Goal: Task Accomplishment & Management: Complete application form

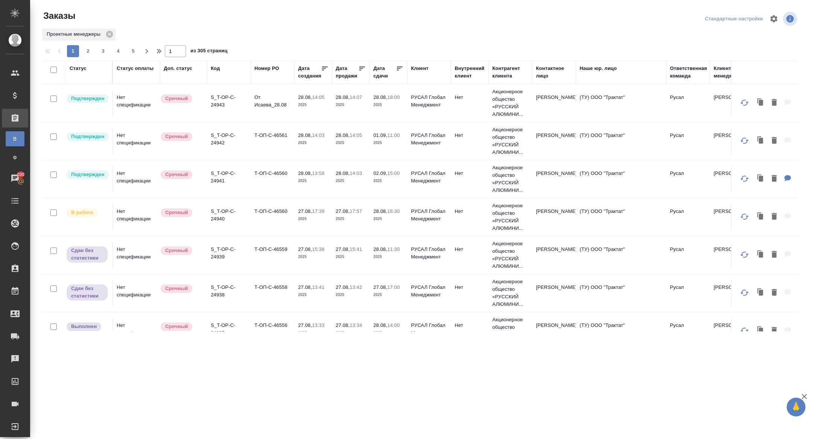
drag, startPoint x: 254, startPoint y: 99, endPoint x: 225, endPoint y: 102, distance: 29.5
click at [254, 99] on td "От Исаева_28.08" at bounding box center [273, 103] width 44 height 26
click at [225, 102] on p "S_T-OP-C-24943" at bounding box center [229, 101] width 36 height 15
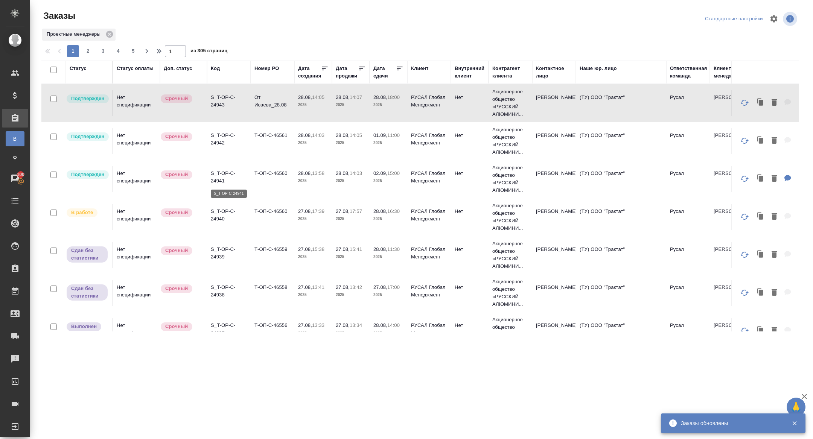
click at [221, 178] on p "S_T-OP-C-24941" at bounding box center [229, 177] width 36 height 15
click at [216, 143] on p "S_T-OP-C-24942" at bounding box center [229, 139] width 36 height 15
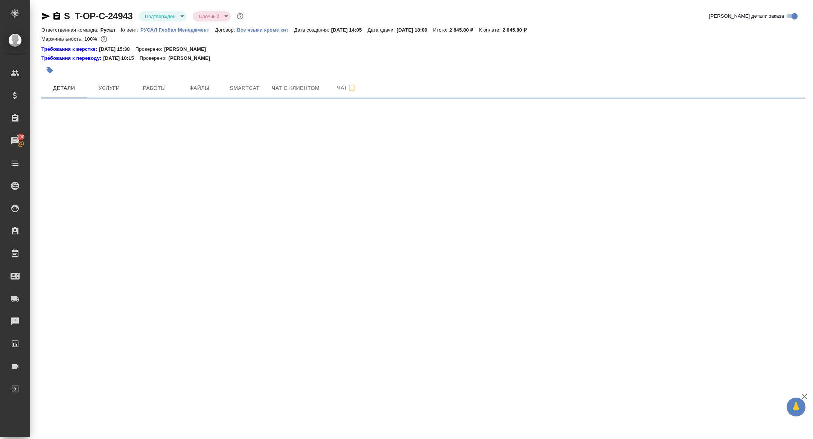
drag, startPoint x: 0, startPoint y: 0, endPoint x: 82, endPoint y: -52, distance: 97.0
click at [82, 0] on html "🙏 .cls-1 fill:#fff; AWATERA Zhuravleva Alexandra Клиенты Спецификации Заказы 10…" at bounding box center [406, 219] width 813 height 439
select select "RU"
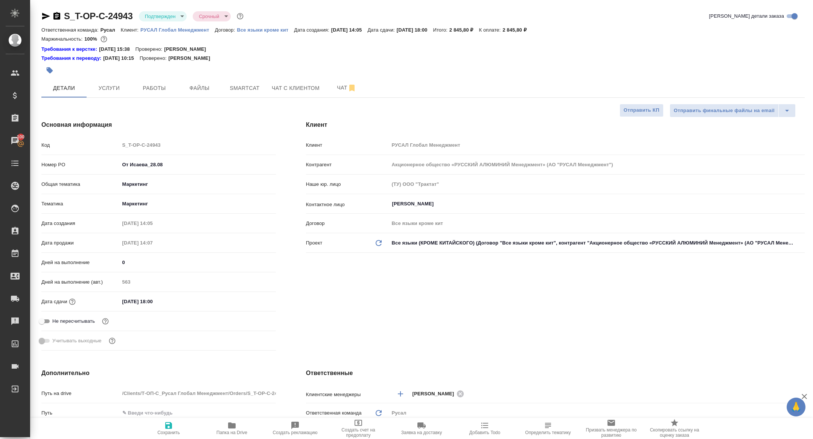
type textarea "x"
click at [242, 431] on span "Папка на Drive" at bounding box center [231, 432] width 31 height 5
type textarea "x"
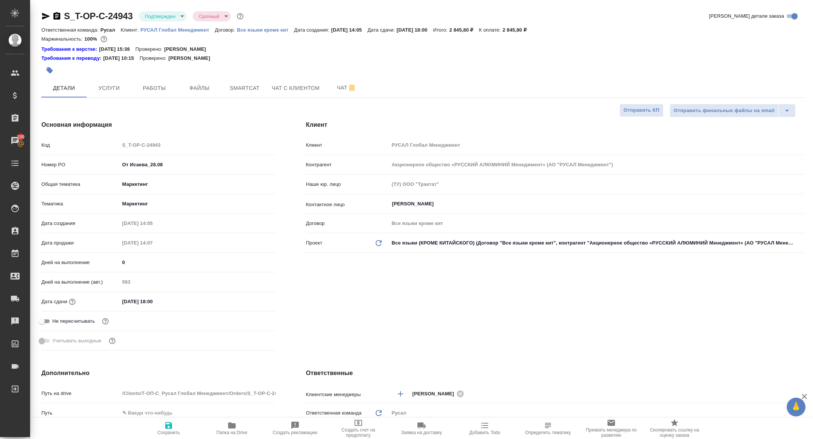
type textarea "x"
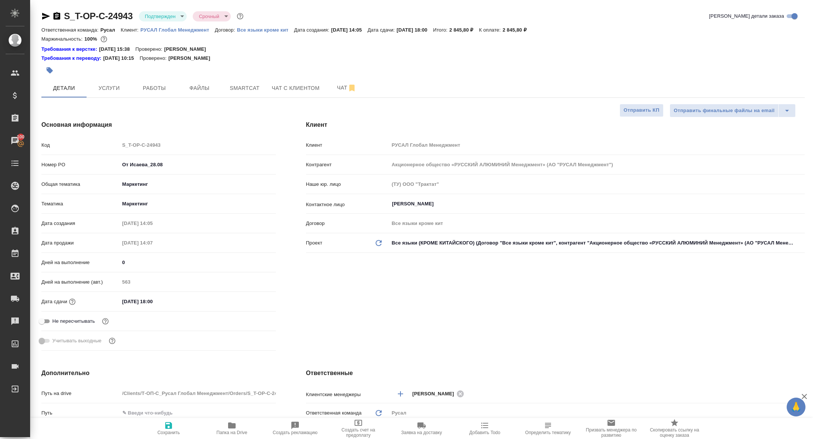
drag, startPoint x: 54, startPoint y: 14, endPoint x: 68, endPoint y: 11, distance: 13.7
click at [54, 14] on icon "button" at bounding box center [56, 16] width 7 height 8
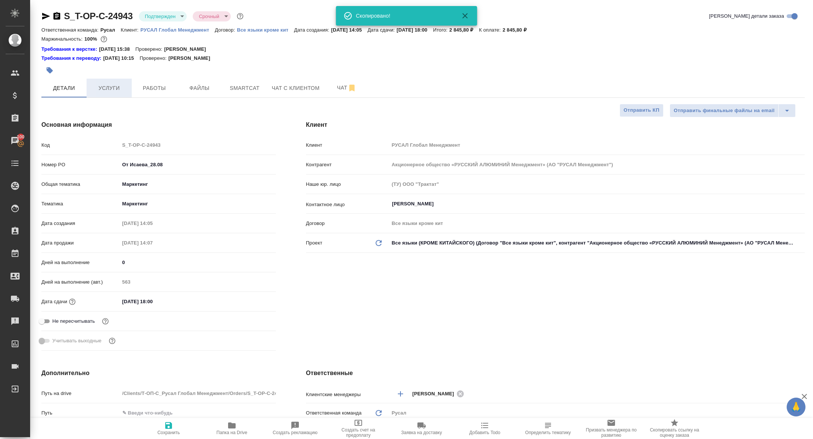
click at [94, 92] on span "Услуги" at bounding box center [109, 88] width 36 height 9
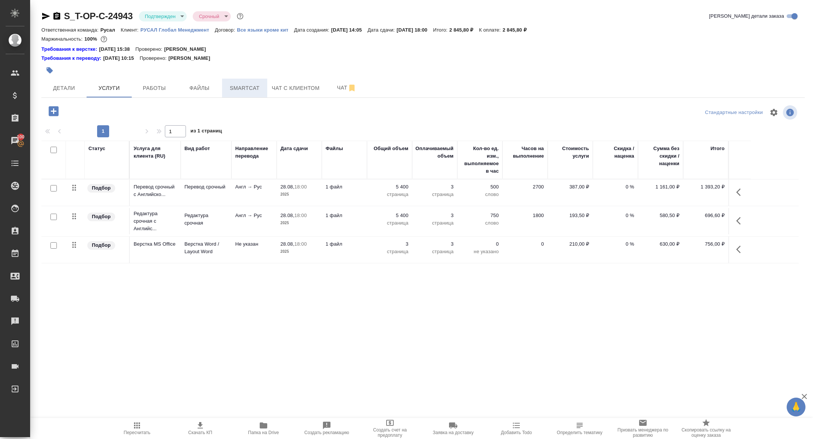
click at [246, 93] on button "Smartcat" at bounding box center [244, 88] width 45 height 19
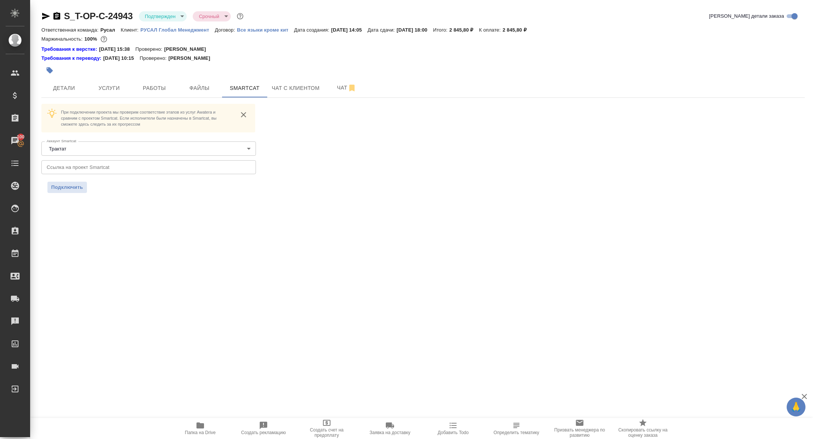
click at [104, 168] on input "text" at bounding box center [148, 167] width 215 height 14
click at [98, 159] on div "При подключении проекта мы проверим соответствие этапов из услуг Awatera и срав…" at bounding box center [148, 140] width 215 height 72
click at [72, 166] on input "text" at bounding box center [148, 167] width 215 height 14
click at [69, 189] on span "Подключить" at bounding box center [67, 188] width 32 height 8
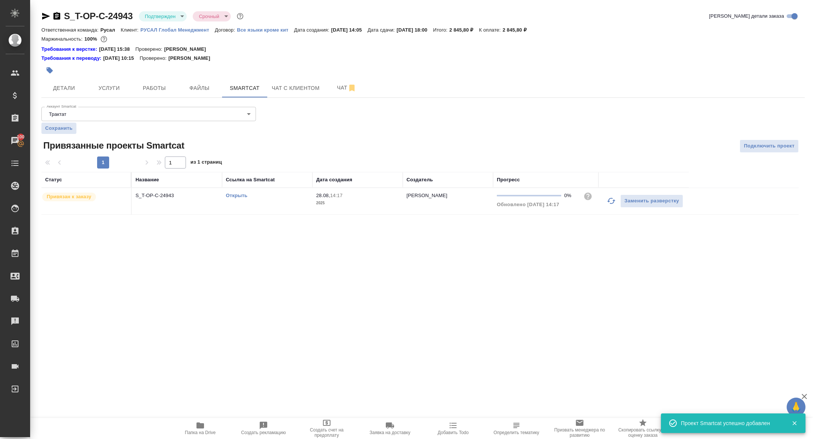
click at [152, 201] on td "S_T-OP-C-24943" at bounding box center [177, 201] width 90 height 26
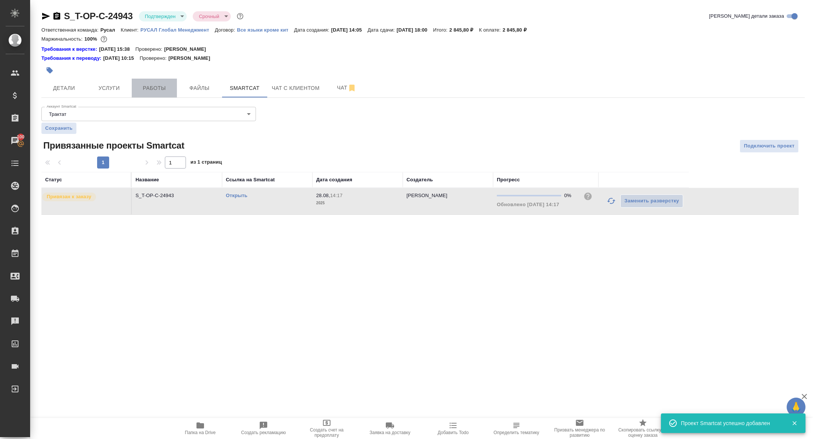
click at [151, 84] on span "Работы" at bounding box center [154, 88] width 36 height 9
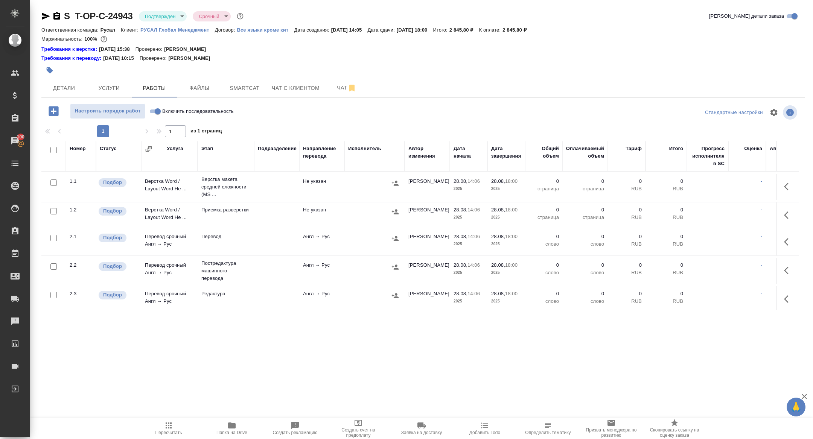
click at [52, 150] on input "checkbox" at bounding box center [53, 150] width 6 height 6
checkbox input "true"
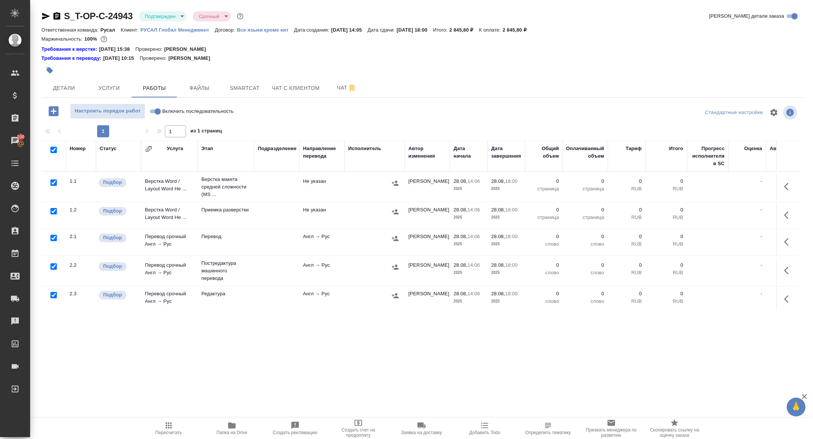
checkbox input "true"
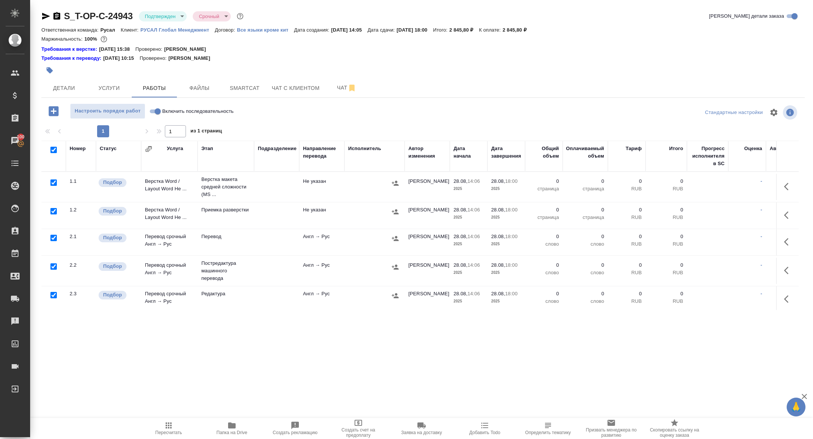
checkbox input "true"
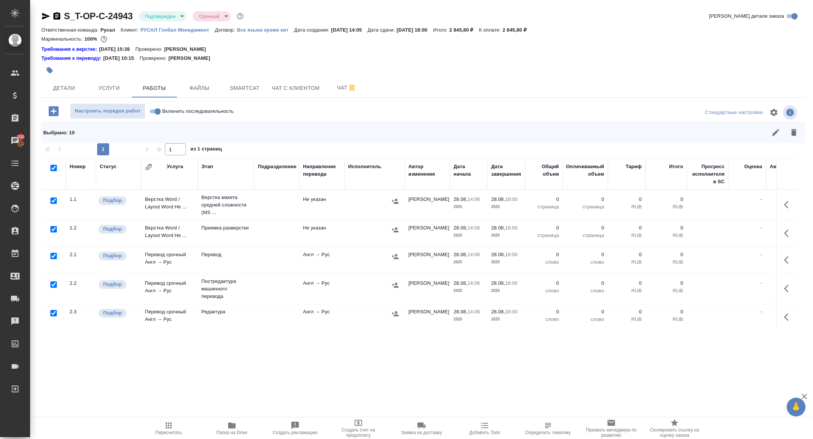
click at [54, 285] on input "checkbox" at bounding box center [53, 285] width 6 height 6
checkbox input "false"
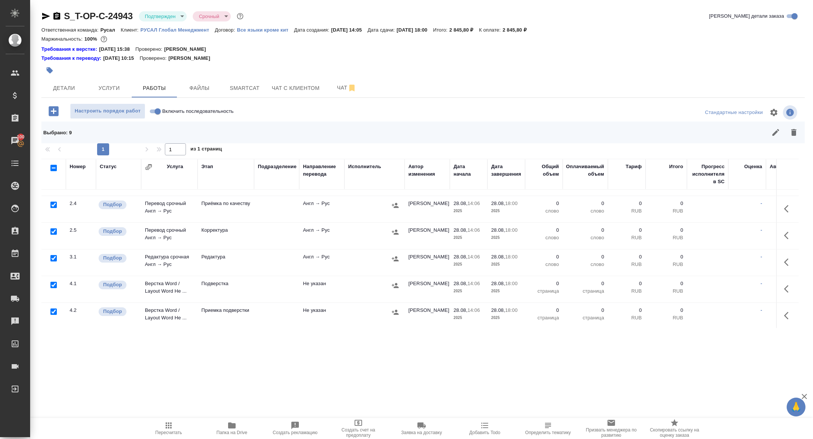
scroll to position [133, 0]
click at [794, 142] on div "Выбрано : 9" at bounding box center [423, 133] width 764 height 22
click at [795, 135] on icon "button" at bounding box center [793, 132] width 5 height 7
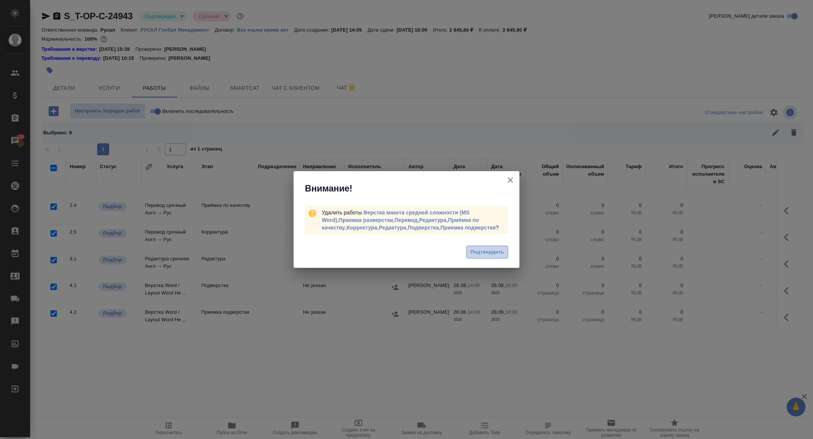
click at [492, 249] on span "Подтвердить" at bounding box center [488, 252] width 34 height 9
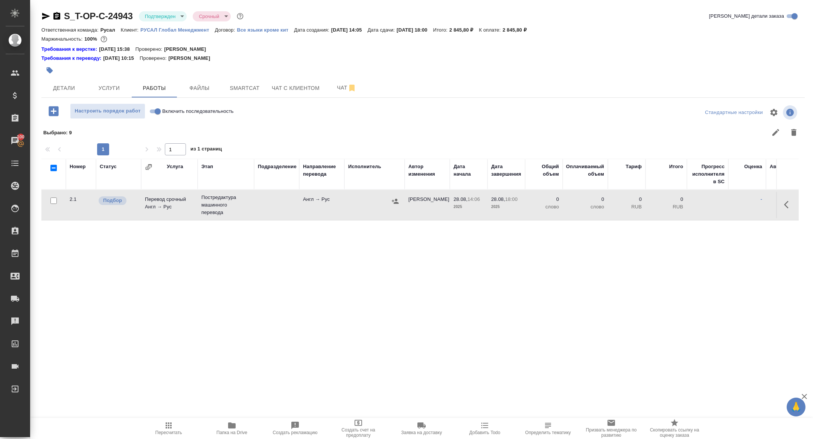
scroll to position [0, 0]
click at [790, 204] on icon "button" at bounding box center [788, 204] width 9 height 9
click at [731, 205] on icon "button" at bounding box center [733, 204] width 9 height 9
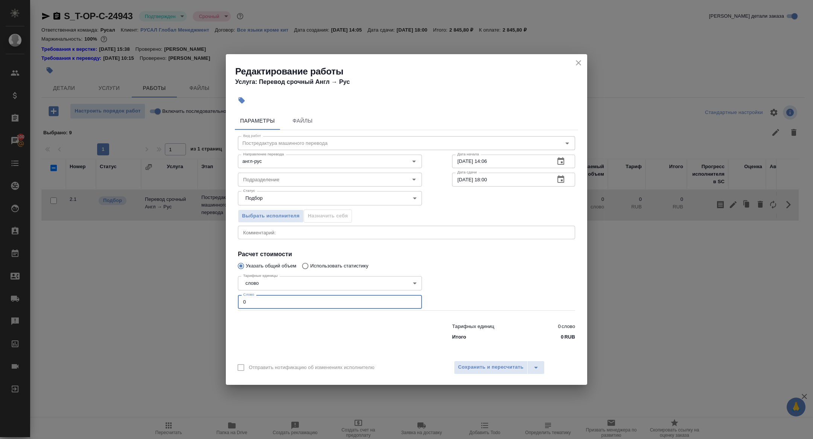
drag, startPoint x: 253, startPoint y: 305, endPoint x: 216, endPoint y: 299, distance: 37.4
click at [216, 299] on div "Редактирование работы Услуга: Перевод срочный Англ → Рус Параметры Файлы Вид ра…" at bounding box center [406, 219] width 813 height 439
type input "600"
click at [501, 365] on span "Сохранить и пересчитать" at bounding box center [491, 367] width 66 height 9
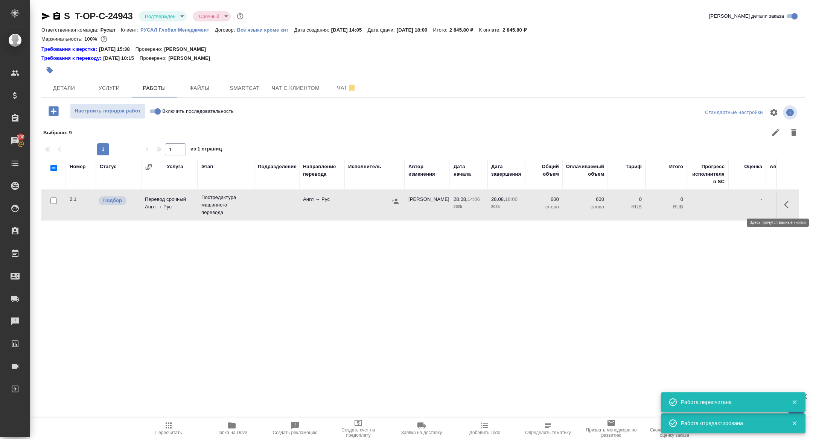
click at [786, 205] on icon "button" at bounding box center [786, 205] width 5 height 8
click at [735, 206] on icon "button" at bounding box center [733, 204] width 9 height 9
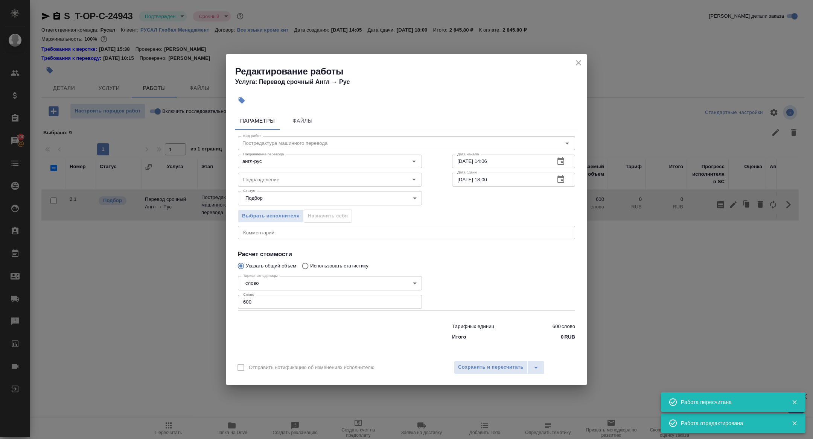
click at [559, 178] on icon "button" at bounding box center [561, 179] width 7 height 8
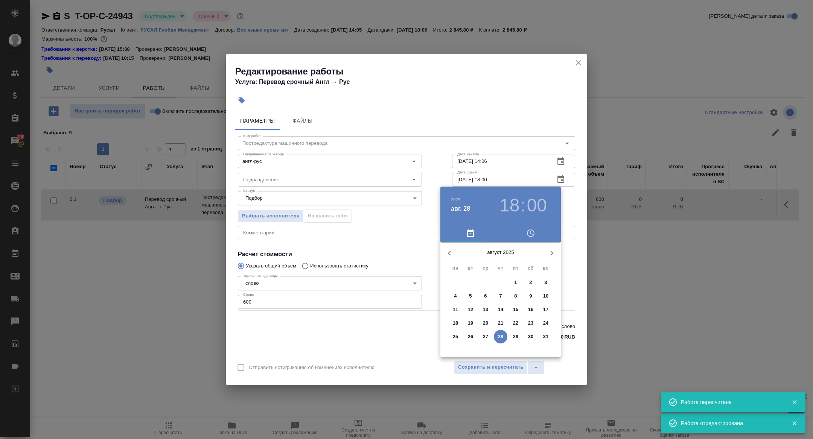
click at [507, 207] on h3 "18" at bounding box center [510, 205] width 20 height 21
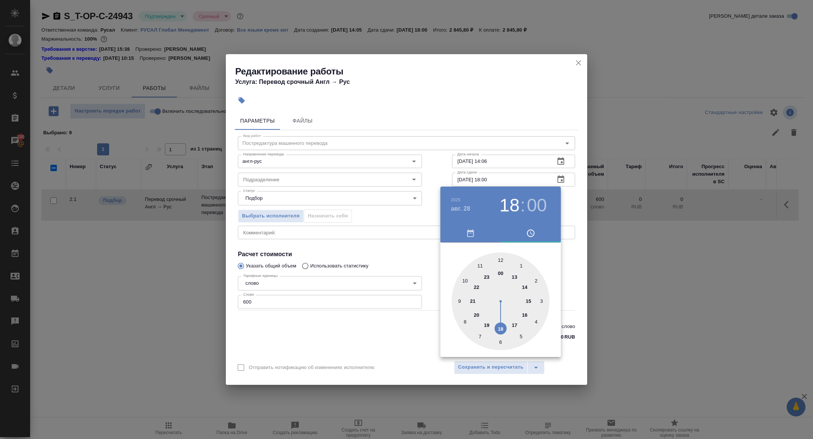
click at [524, 314] on div at bounding box center [501, 302] width 98 height 98
type input "28.08.2025 16:30"
click at [501, 342] on div at bounding box center [501, 302] width 98 height 98
click at [390, 334] on div at bounding box center [406, 219] width 813 height 439
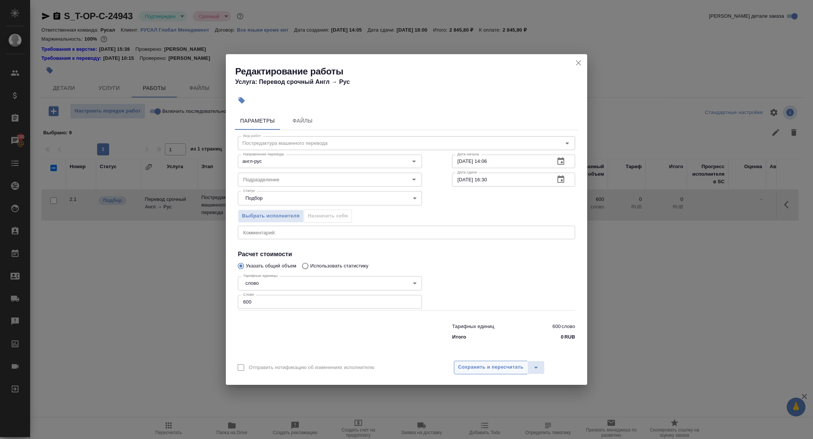
click at [472, 370] on span "Сохранить и пересчитать" at bounding box center [491, 367] width 66 height 9
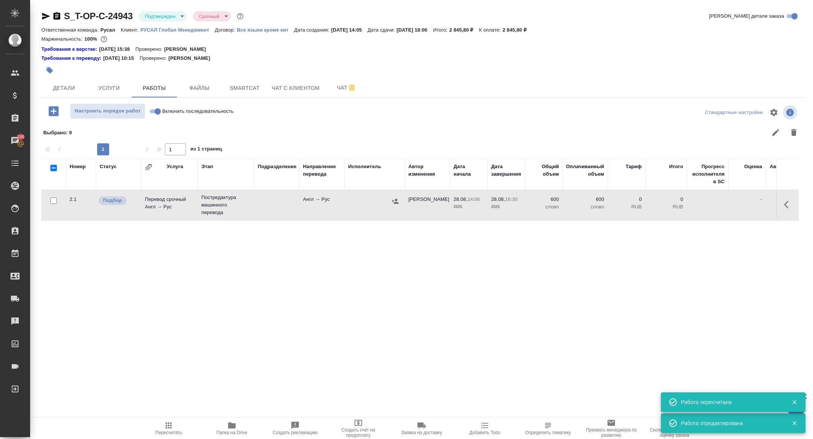
click at [220, 203] on p "Постредактура машинного перевода" at bounding box center [225, 205] width 49 height 23
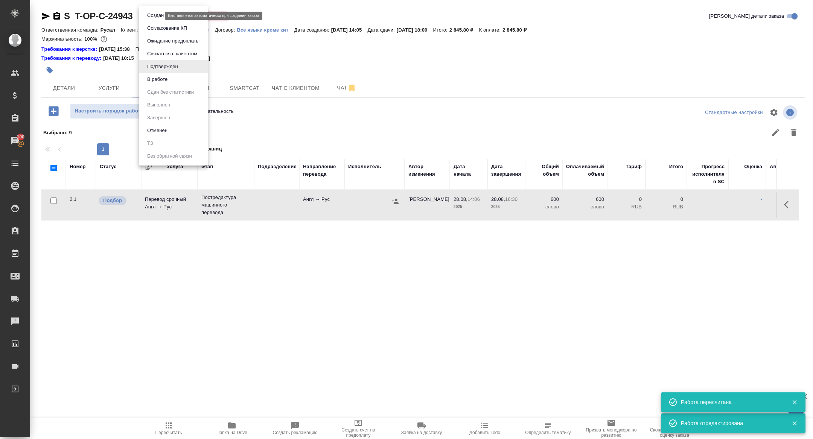
drag, startPoint x: 145, startPoint y: 16, endPoint x: 159, endPoint y: 26, distance: 16.9
click at [145, 16] on body "🙏 .cls-1 fill:#fff; AWATERA Zhuravleva Alexandra Клиенты Спецификации Заказы 10…" at bounding box center [406, 219] width 813 height 439
click at [177, 86] on ul "Создан Согласование КП Ожидание предоплаты Связаться с клиентом Подтвержден В р…" at bounding box center [173, 86] width 69 height 160
click at [171, 76] on li "В работе" at bounding box center [173, 79] width 69 height 13
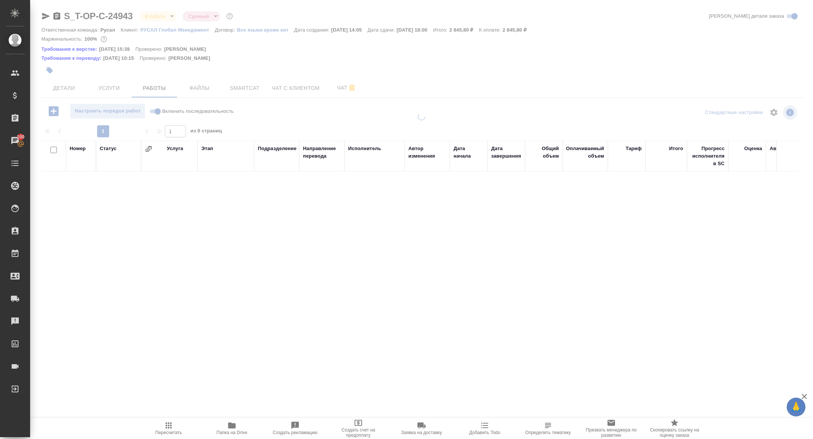
click at [107, 85] on div at bounding box center [421, 164] width 783 height 329
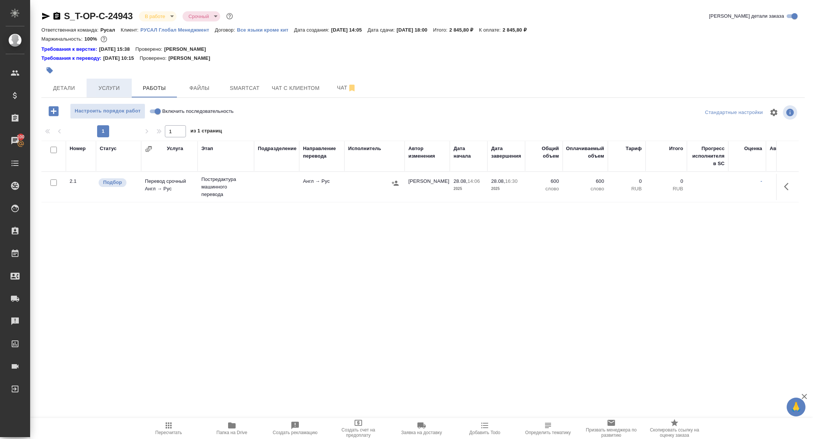
click at [107, 90] on span "Услуги" at bounding box center [109, 88] width 36 height 9
click at [111, 84] on span "Услуги" at bounding box center [109, 88] width 36 height 9
click at [52, 111] on icon "button" at bounding box center [53, 111] width 13 height 13
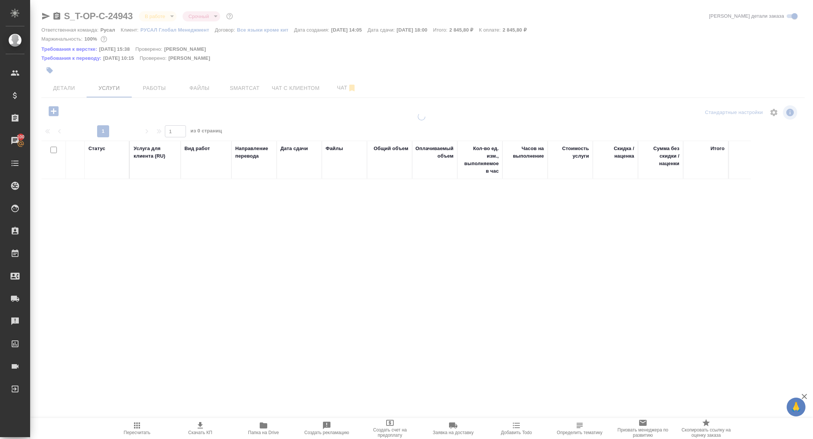
click at [51, 115] on div at bounding box center [421, 217] width 783 height 209
click at [53, 112] on div at bounding box center [421, 161] width 783 height 322
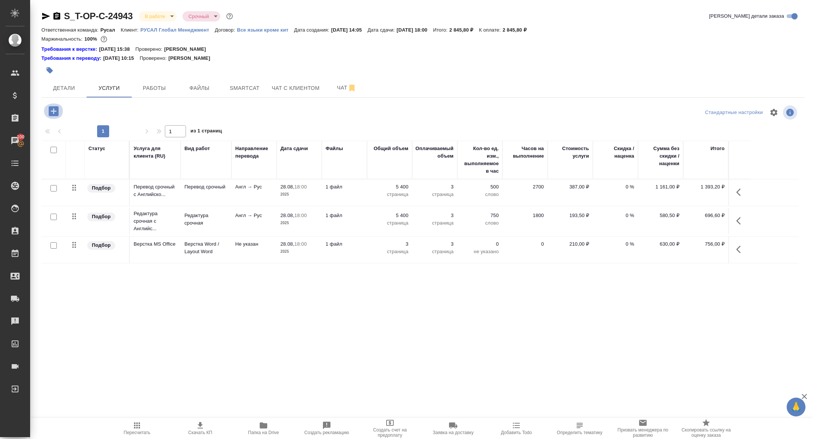
click at [52, 111] on icon "button" at bounding box center [53, 111] width 13 height 13
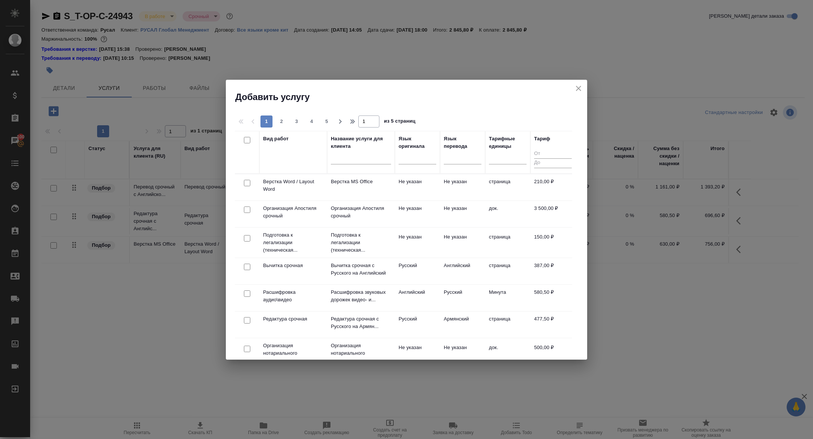
click at [285, 158] on div "Вид работ" at bounding box center [293, 152] width 60 height 35
click at [284, 168] on div "Вид работ" at bounding box center [293, 152] width 60 height 35
click at [361, 162] on input "text" at bounding box center [361, 159] width 60 height 9
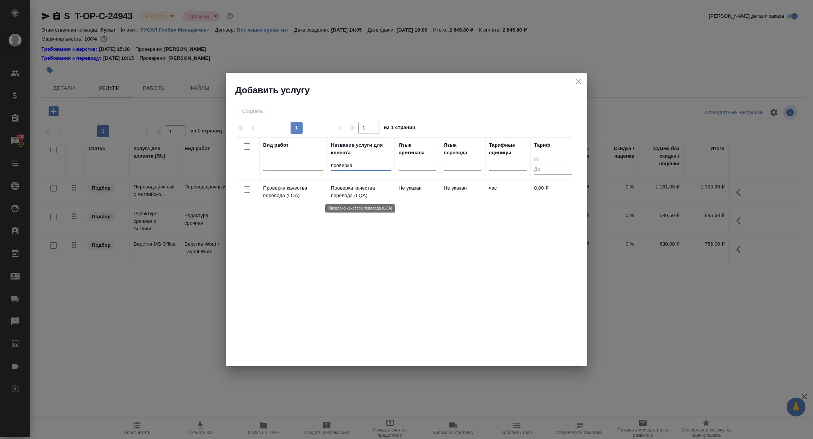
type input "проверка"
click at [294, 195] on p "Проверка качества перевода (LQA)" at bounding box center [293, 191] width 60 height 15
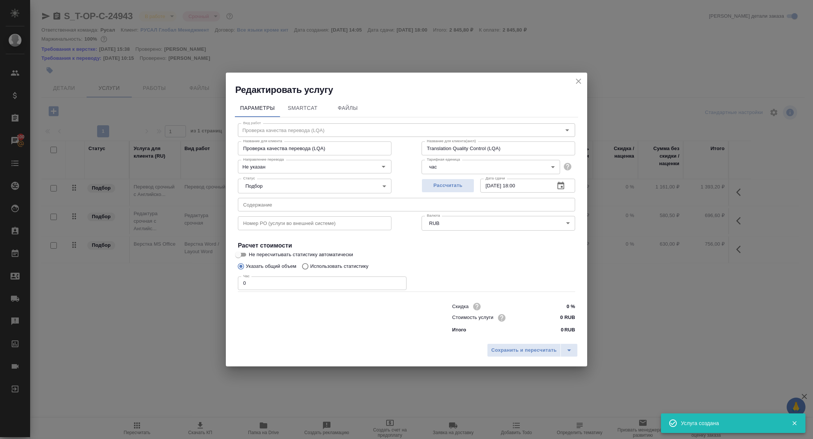
drag, startPoint x: 251, startPoint y: 288, endPoint x: 184, endPoint y: 273, distance: 67.9
click at [187, 276] on div "Редактировать услугу Параметры SmartCat Файлы Вид работ Проверка качества перев…" at bounding box center [406, 219] width 813 height 439
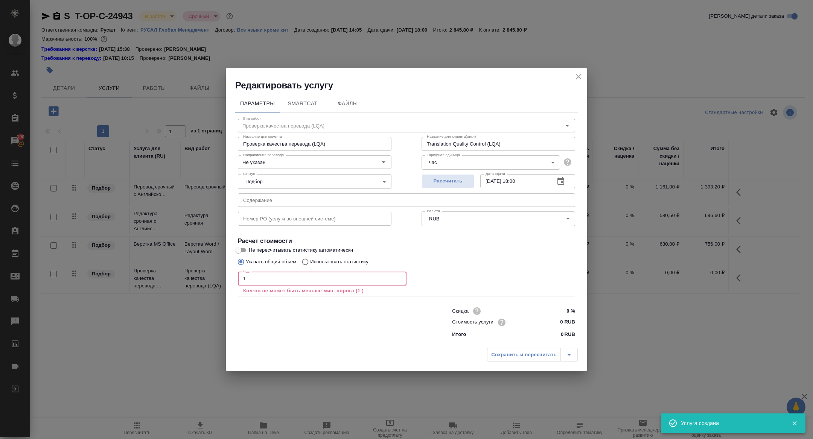
type input "1"
click at [512, 357] on div "Сохранить и пересчитать" at bounding box center [532, 355] width 91 height 14
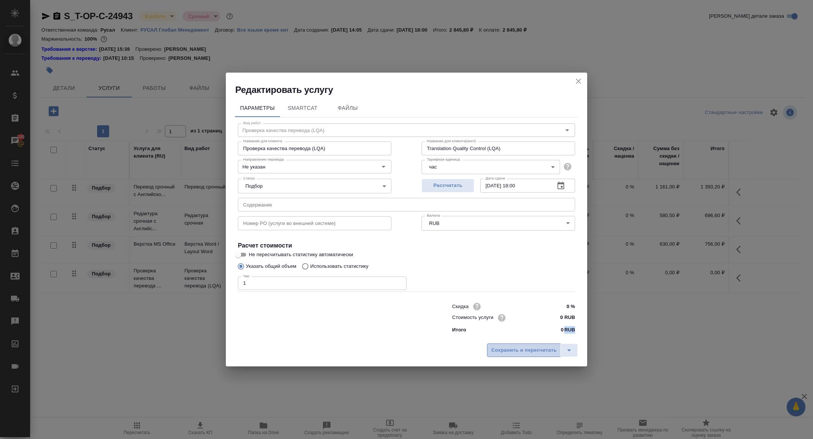
click at [506, 349] on span "Сохранить и пересчитать" at bounding box center [524, 350] width 66 height 9
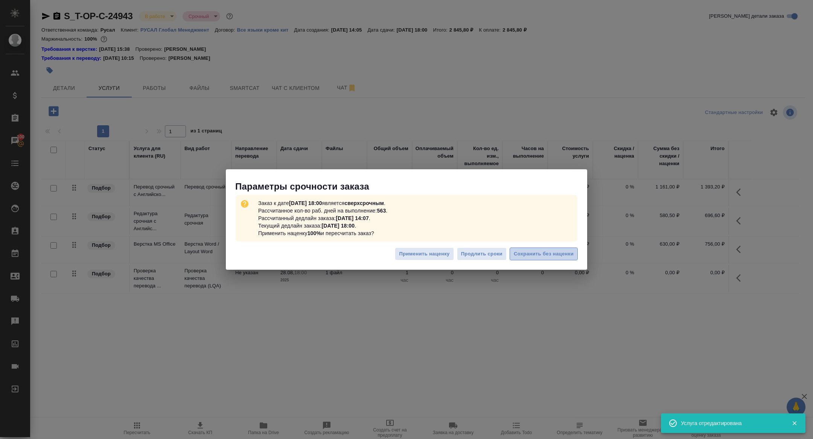
click at [557, 254] on span "Сохранить без наценки" at bounding box center [544, 254] width 60 height 9
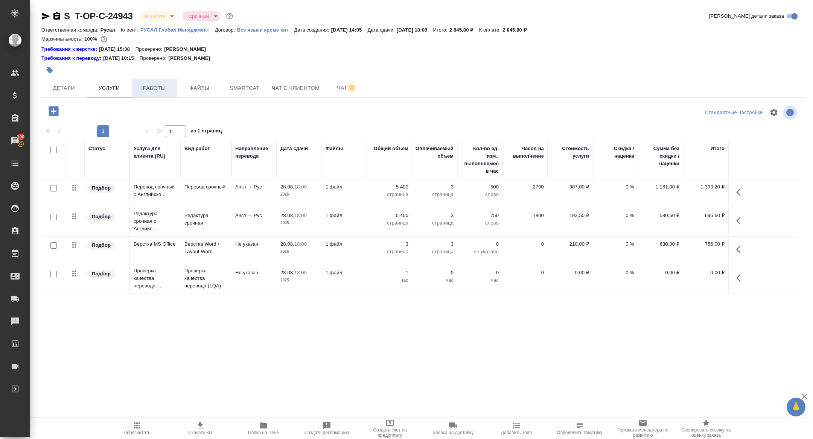
click at [159, 91] on span "Работы" at bounding box center [154, 88] width 36 height 9
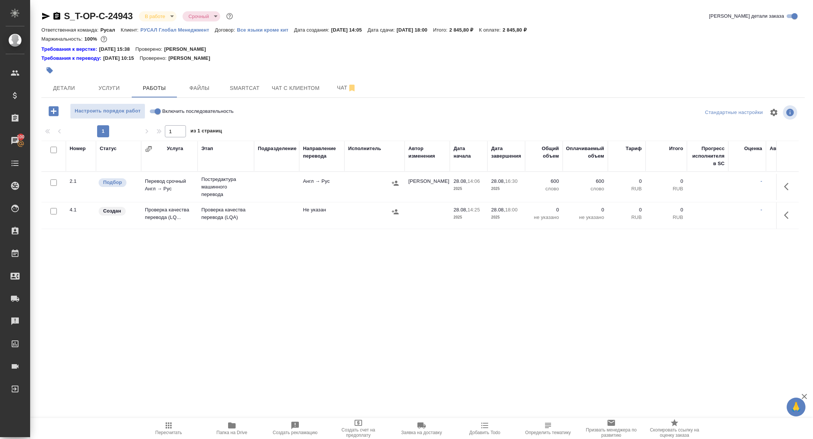
click at [167, 215] on td "Проверка качества перевода (LQ..." at bounding box center [169, 216] width 56 height 26
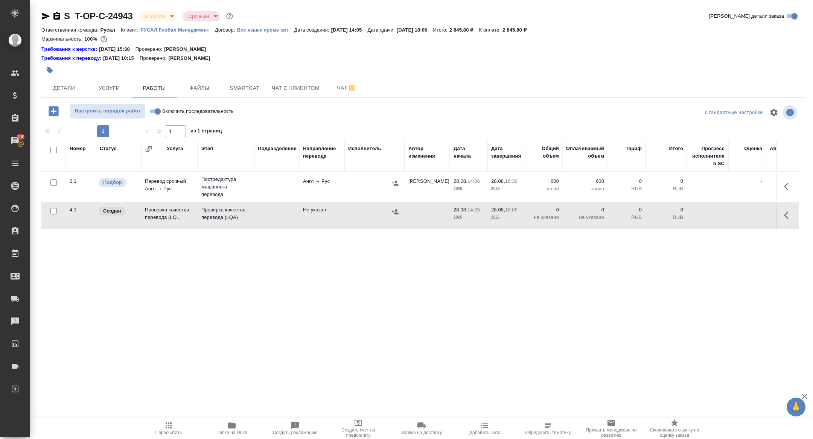
click at [167, 215] on td "Проверка качества перевода (LQ..." at bounding box center [169, 216] width 56 height 26
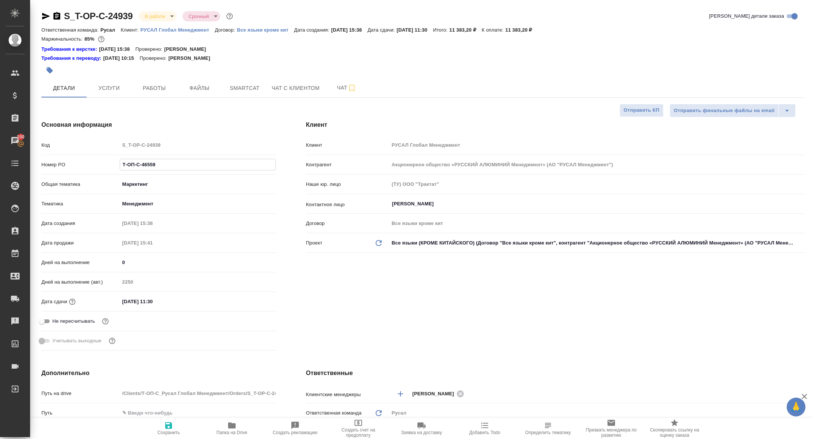
select select "RU"
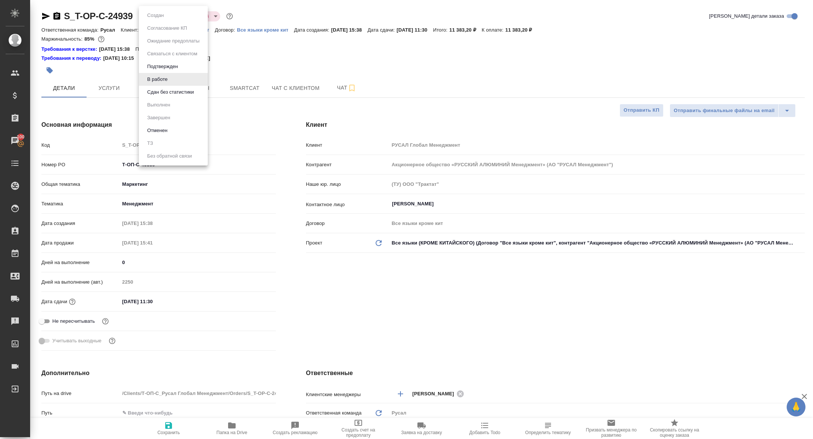
click at [169, 18] on body "🙏 .cls-1 fill:#fff; AWATERA Zhuravleva Alexandra Клиенты Спецификации Заказы 10…" at bounding box center [406, 219] width 813 height 439
click at [184, 90] on button "Сдан без статистики" at bounding box center [170, 92] width 51 height 8
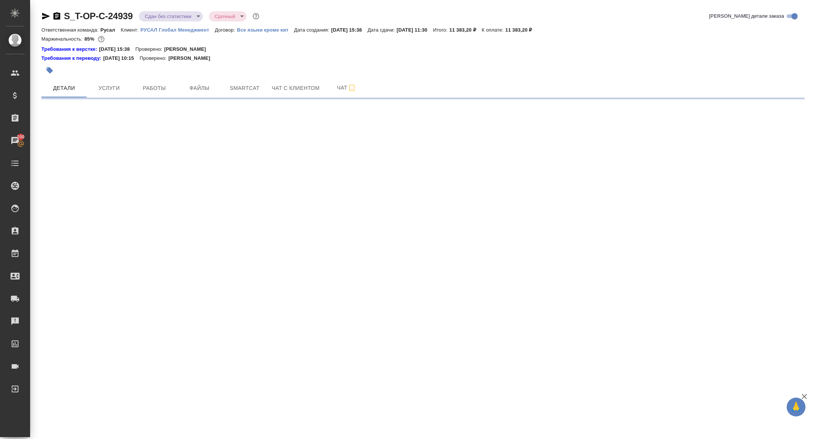
select select "RU"
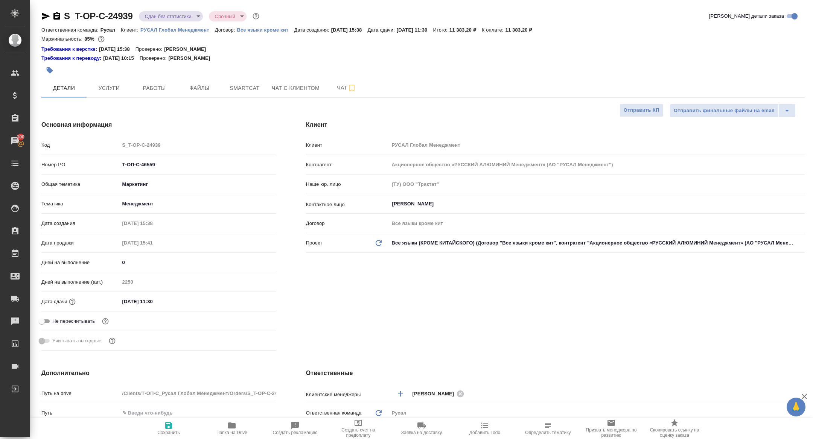
type textarea "x"
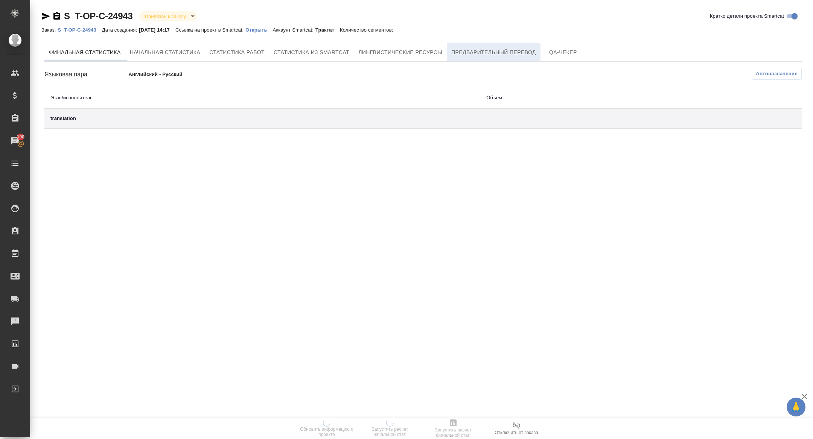
click at [496, 51] on span "Предварительный перевод" at bounding box center [493, 52] width 85 height 9
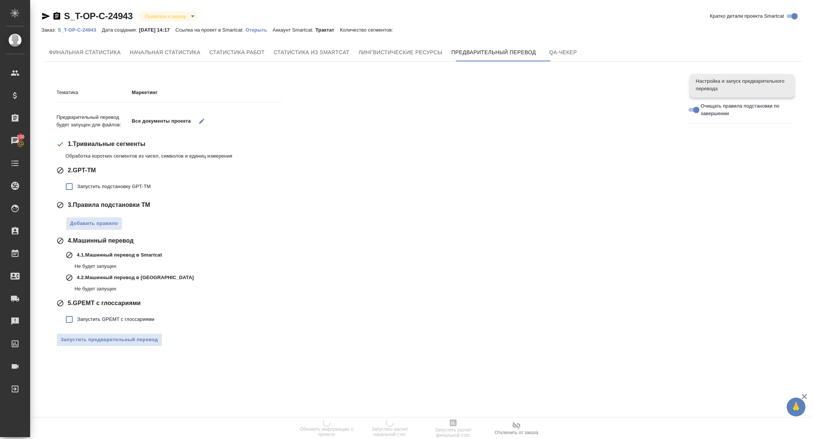
click at [111, 187] on span "Запустить подстановку GPT-TM" at bounding box center [113, 187] width 73 height 8
click at [77, 187] on input "Запустить подстановку GPT-TM" at bounding box center [69, 187] width 16 height 16
checkbox input "true"
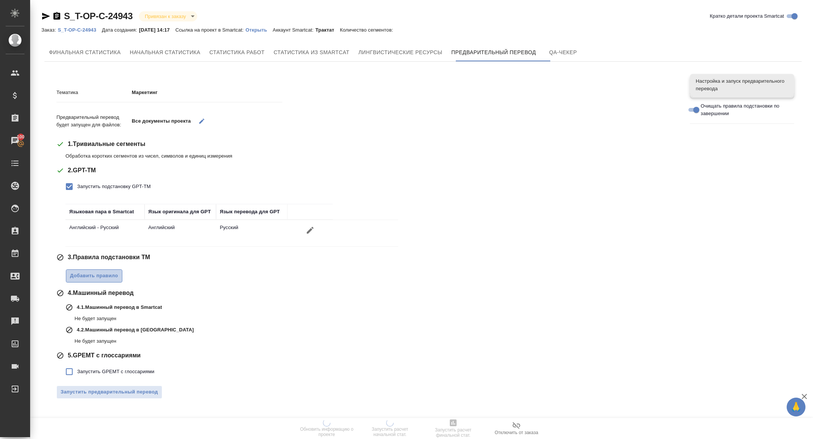
click at [93, 275] on span "Добавить правило" at bounding box center [94, 276] width 48 height 9
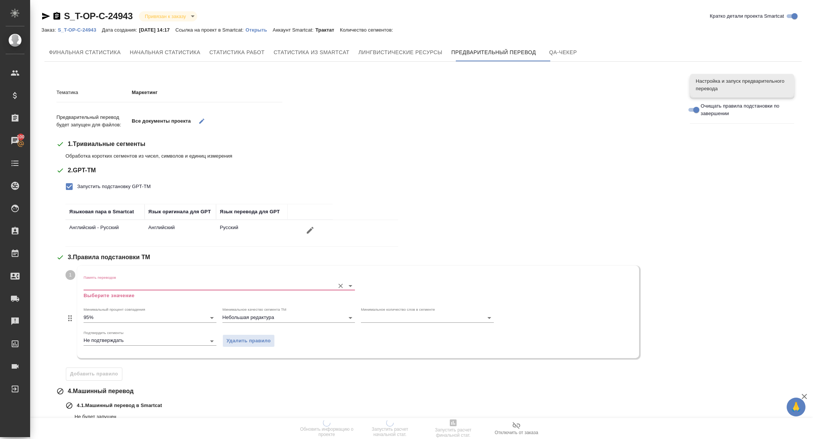
click at [97, 283] on input "Память переводов" at bounding box center [207, 285] width 247 height 9
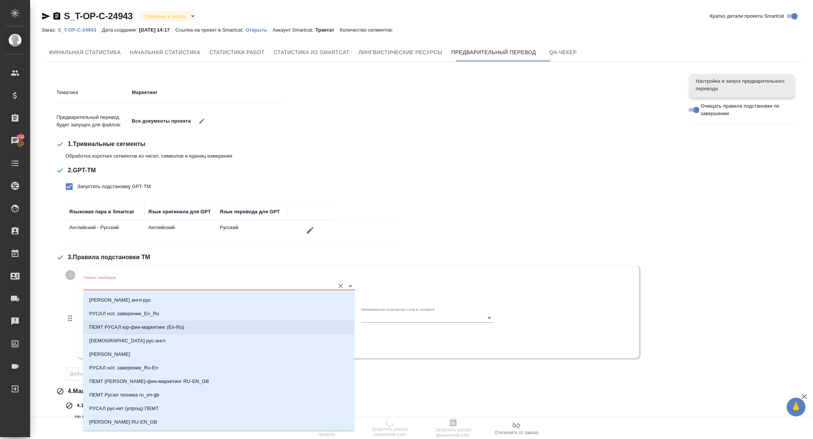
click at [159, 326] on p "ПЕМТ РУСАЛ юр-фин-маркетинг (En-Ru)" at bounding box center [136, 328] width 95 height 8
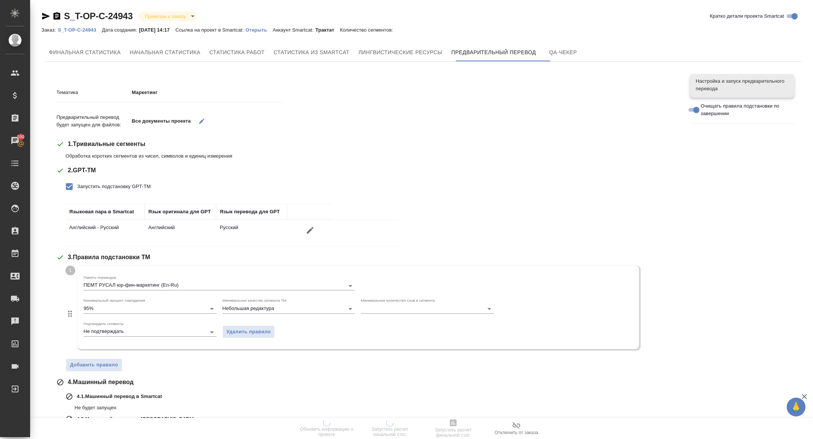
scroll to position [60, 0]
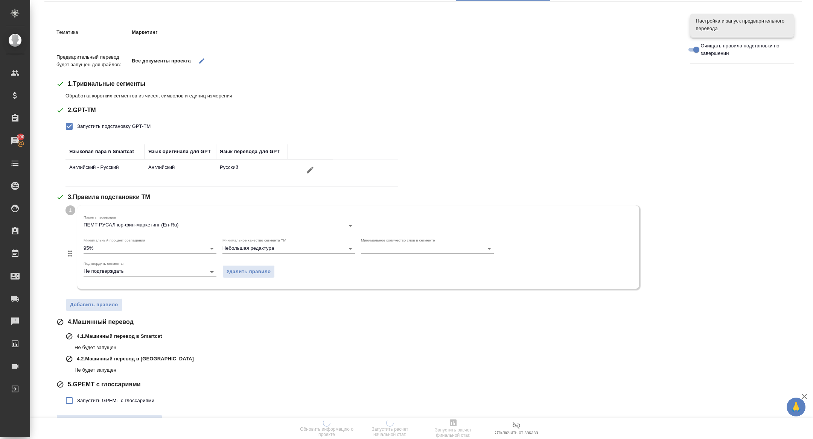
click at [93, 395] on label "Запустить GPEMT с глоссариями" at bounding box center [107, 401] width 93 height 16
click at [77, 395] on input "Запустить GPEMT с глоссариями" at bounding box center [69, 401] width 16 height 16
checkbox input "true"
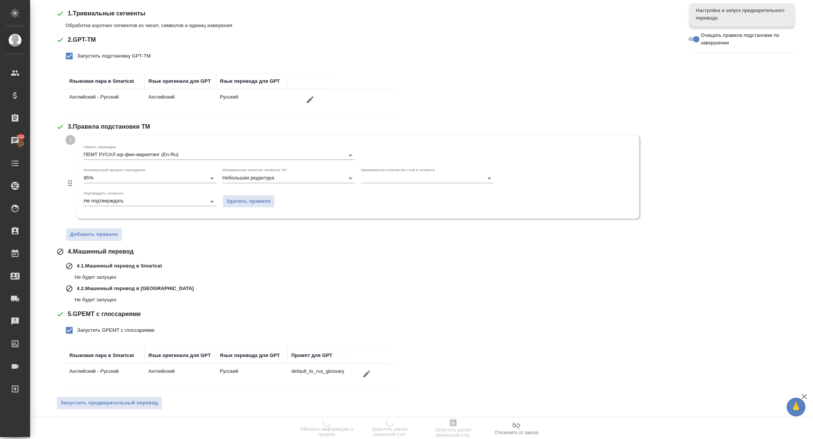
scroll to position [0, 0]
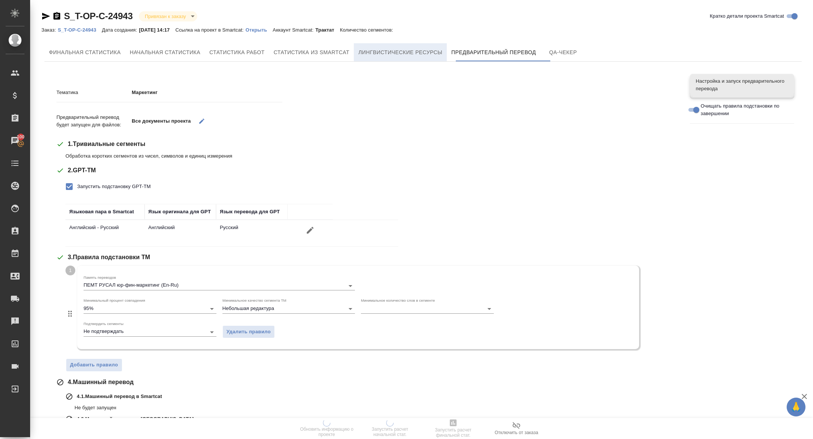
click at [411, 60] on button "Лингвистические ресурсы" at bounding box center [400, 52] width 93 height 18
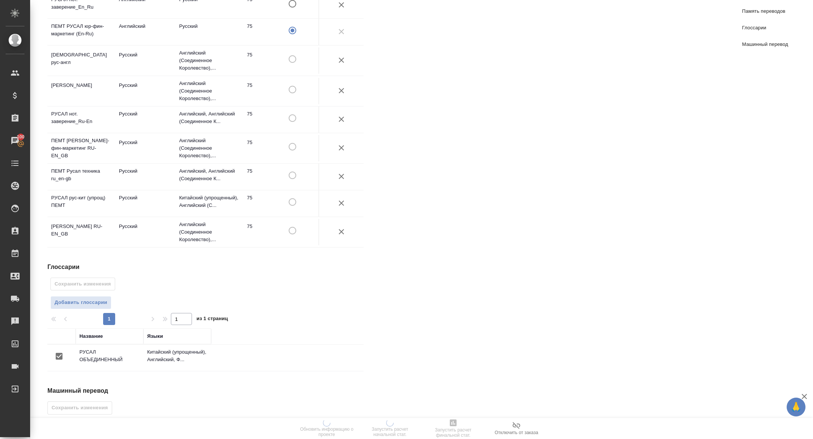
scroll to position [273, 0]
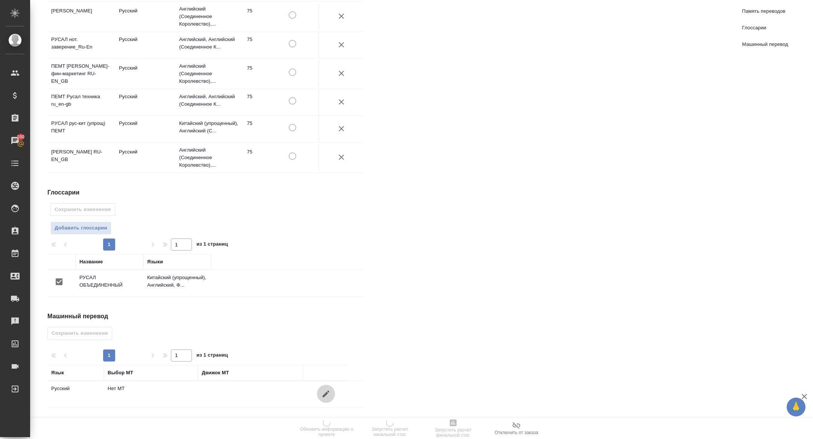
click at [326, 395] on icon "button" at bounding box center [326, 394] width 7 height 7
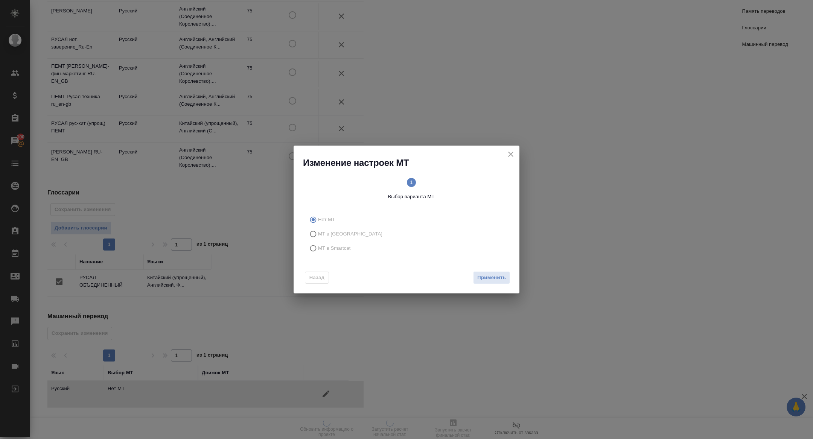
click at [330, 248] on span "МТ в Smartcat" at bounding box center [334, 249] width 33 height 8
click at [318, 248] on input "МТ в Smartcat" at bounding box center [312, 248] width 12 height 14
radio input "true"
click at [489, 279] on span "Вперед" at bounding box center [496, 278] width 19 height 9
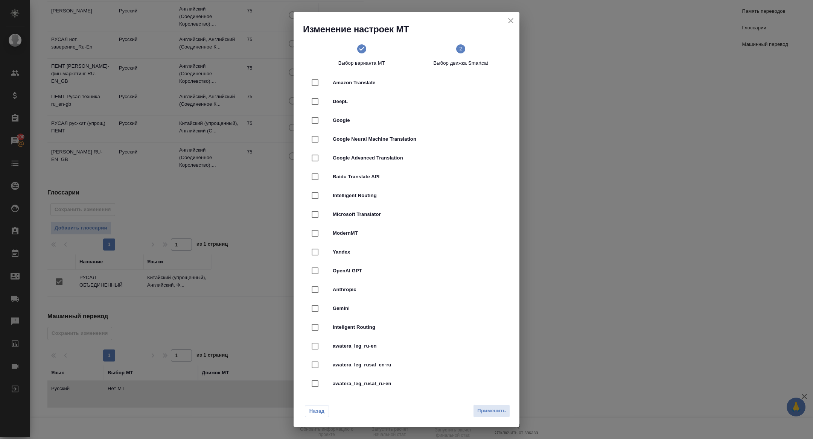
scroll to position [0, 0]
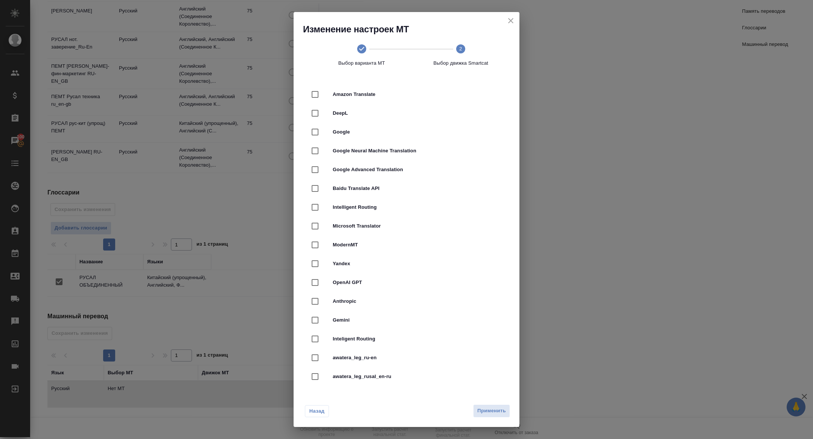
click at [312, 107] on input "checkbox" at bounding box center [315, 113] width 16 height 16
checkbox input "true"
click at [484, 412] on span "Применить" at bounding box center [491, 411] width 29 height 9
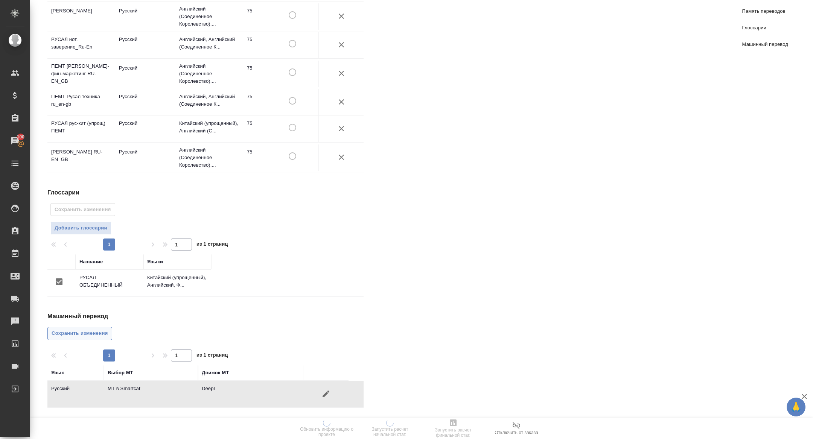
click at [74, 337] on span "Сохранить изменения" at bounding box center [80, 333] width 56 height 9
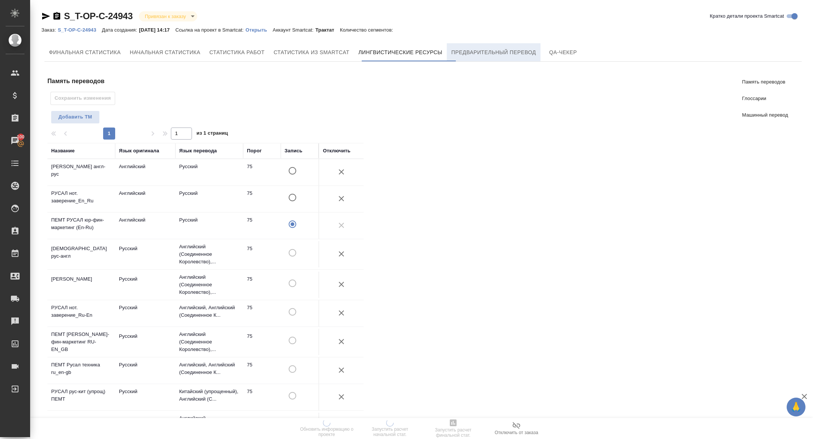
click at [504, 53] on span "Предварительный перевод" at bounding box center [493, 52] width 85 height 9
click at [494, 49] on span "Предварительный перевод" at bounding box center [493, 52] width 85 height 9
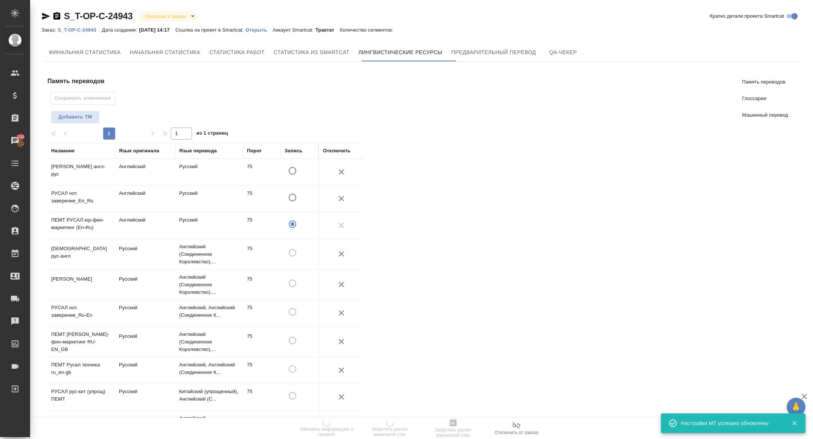
click at [505, 39] on div "S_T-OP-C-24943 Привязан к заказу linkedToOrder Кратко детали проекта Smartcat З…" at bounding box center [423, 354] width 772 height 708
click at [498, 53] on span "Предварительный перевод" at bounding box center [493, 52] width 85 height 9
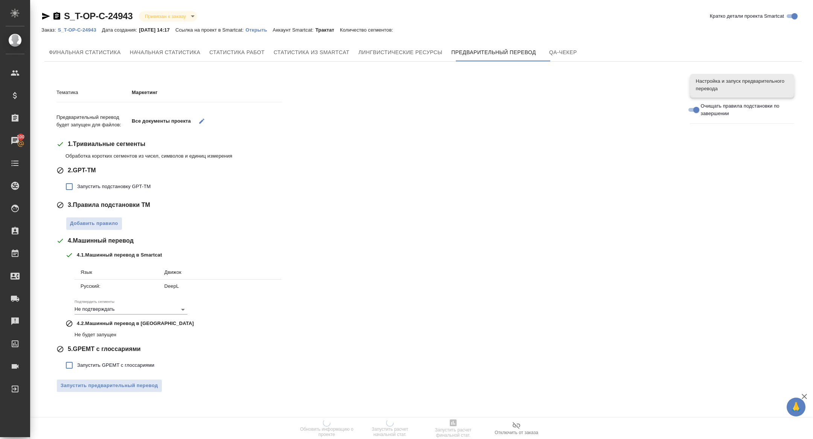
click at [105, 191] on label "Запустить подстановку GPT-TM" at bounding box center [105, 187] width 89 height 16
click at [77, 191] on input "Запустить подстановку GPT-TM" at bounding box center [69, 187] width 16 height 16
checkbox input "true"
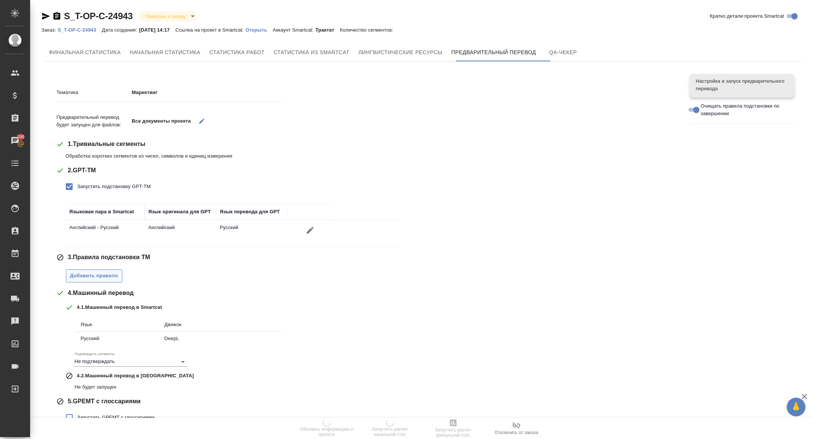
click at [97, 282] on button "Добавить правило" at bounding box center [94, 276] width 56 height 13
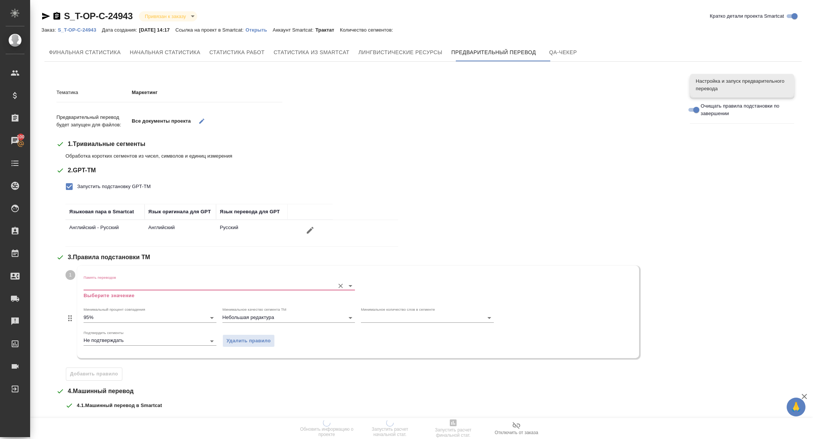
click at [96, 277] on label "Память переводов" at bounding box center [100, 278] width 32 height 4
click at [96, 281] on input "Память переводов" at bounding box center [207, 285] width 247 height 9
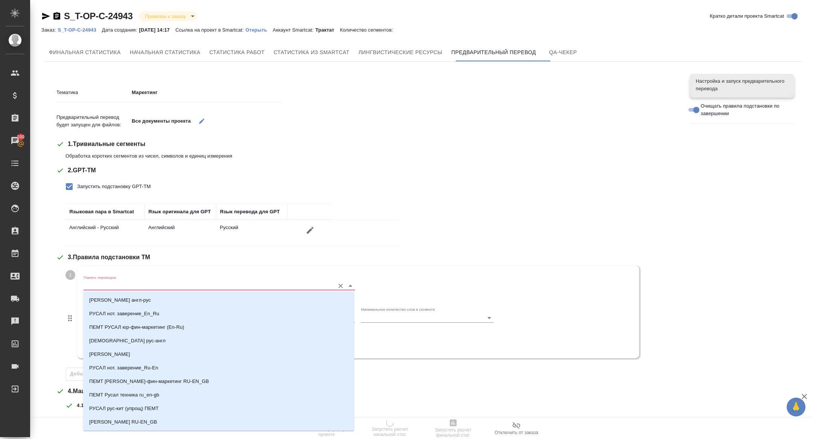
click at [100, 281] on input "Память переводов" at bounding box center [207, 285] width 247 height 9
click at [139, 328] on p "ПЕМТ РУСАЛ юр-фин-маркетинг (En-Ru)" at bounding box center [136, 328] width 95 height 8
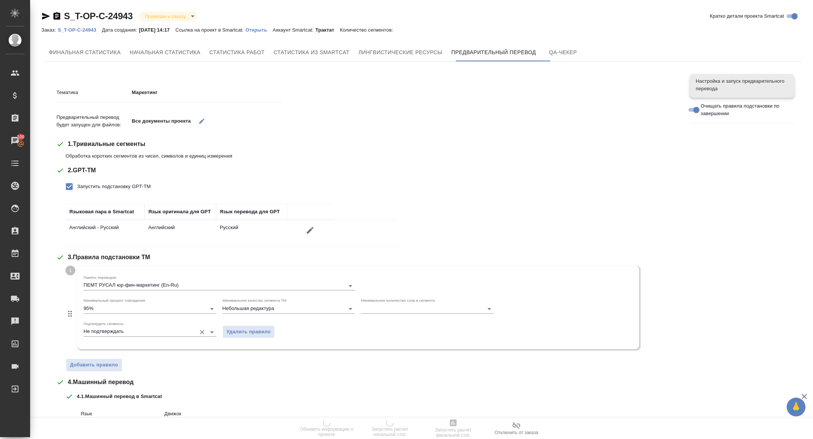
scroll to position [125, 0]
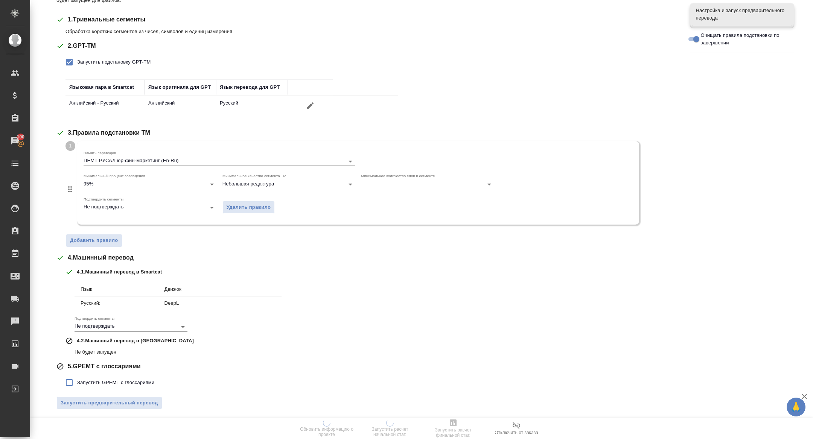
click at [93, 383] on span "Запустить GPEMT с глоссариями" at bounding box center [115, 383] width 77 height 8
click at [77, 383] on input "Запустить GPEMT с глоссариями" at bounding box center [69, 383] width 16 height 16
checkbox input "true"
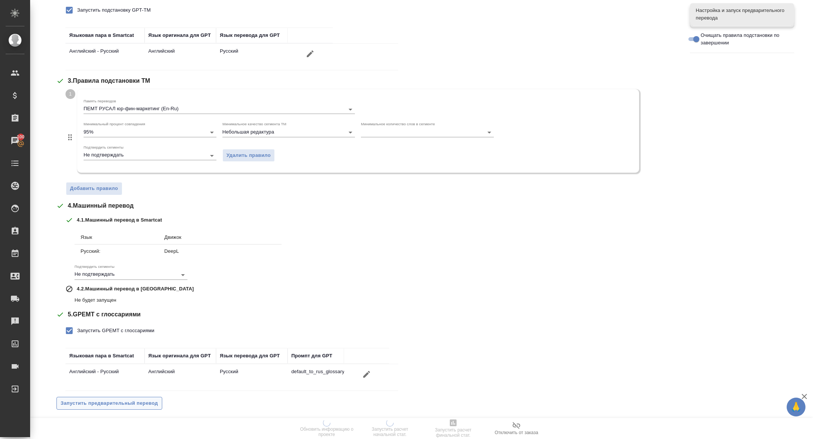
click at [105, 399] on span "Запустить предварительный перевод" at bounding box center [110, 403] width 98 height 9
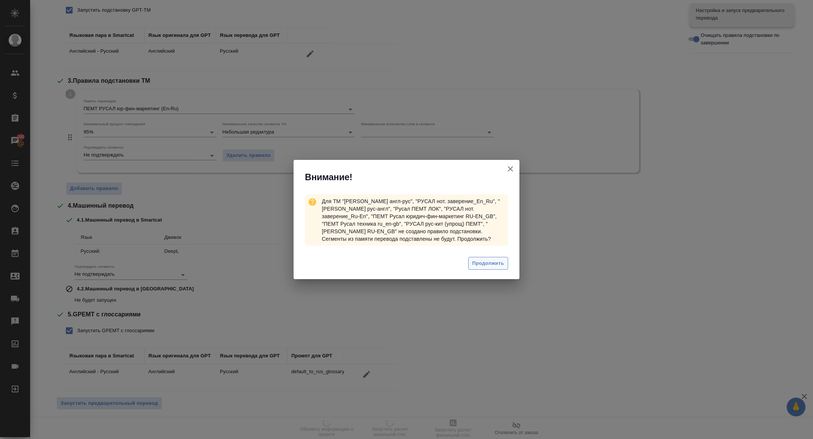
click at [482, 264] on span "Продолжить" at bounding box center [489, 263] width 32 height 9
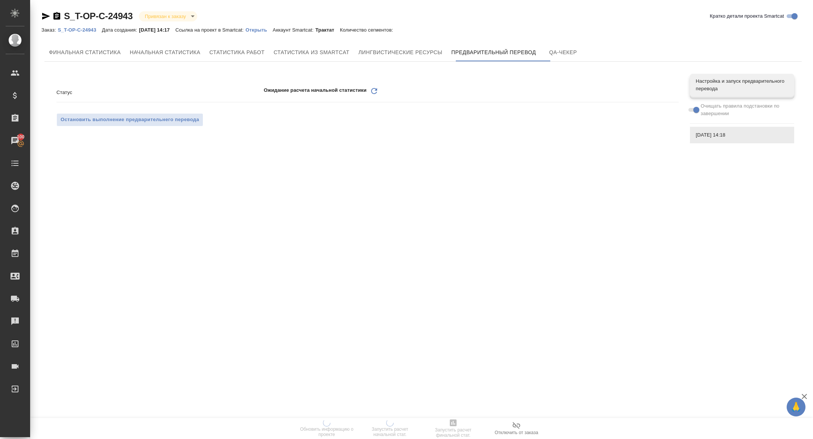
scroll to position [0, 0]
click at [372, 91] on icon at bounding box center [374, 91] width 6 height 6
drag, startPoint x: 373, startPoint y: 85, endPoint x: 373, endPoint y: 91, distance: 6.0
click at [373, 85] on div "Статус Ожидание расчета начальной статистики Обновить Остановить выполнение пре…" at bounding box center [367, 106] width 622 height 53
click at [373, 96] on div "Обновить" at bounding box center [374, 93] width 9 height 12
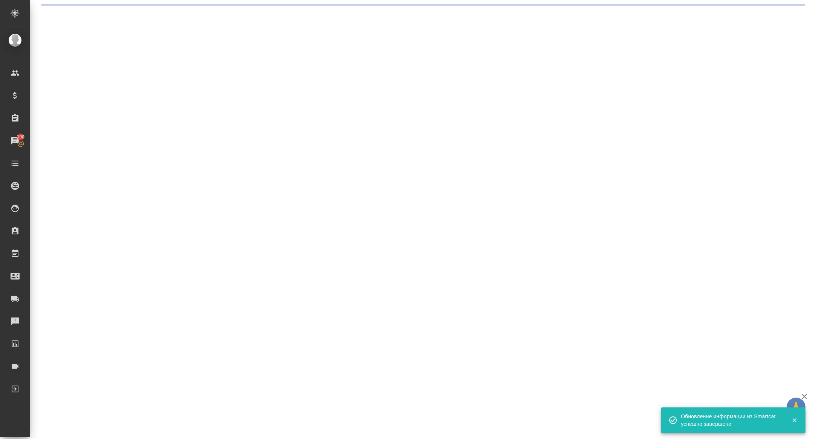
click at [373, 95] on div ".cls-1 fill:#fff; AWATERA Zhuravleva Alexandra Клиенты Спецификации Заказы 100 …" at bounding box center [406, 219] width 813 height 439
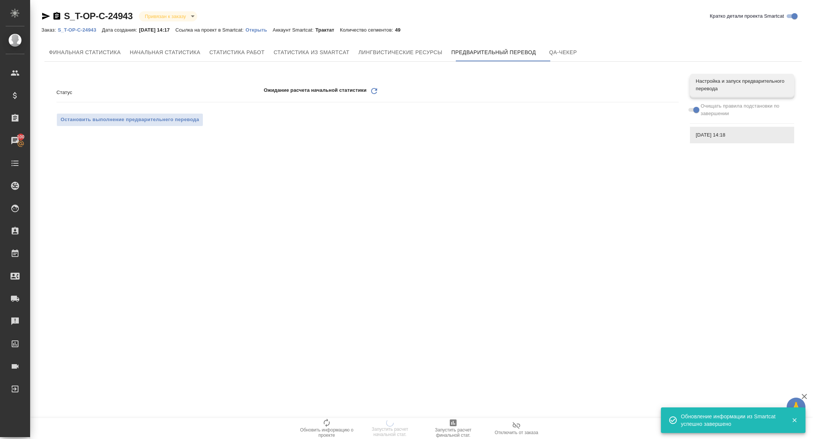
click at [268, 31] on p "Открыть" at bounding box center [258, 30] width 27 height 6
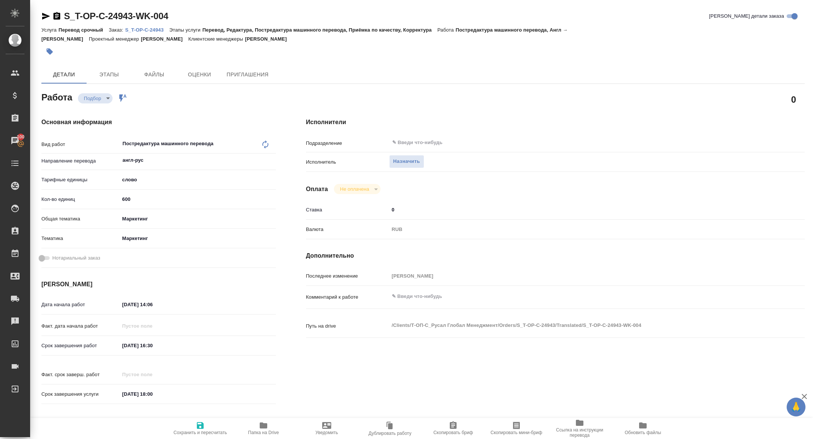
type textarea "x"
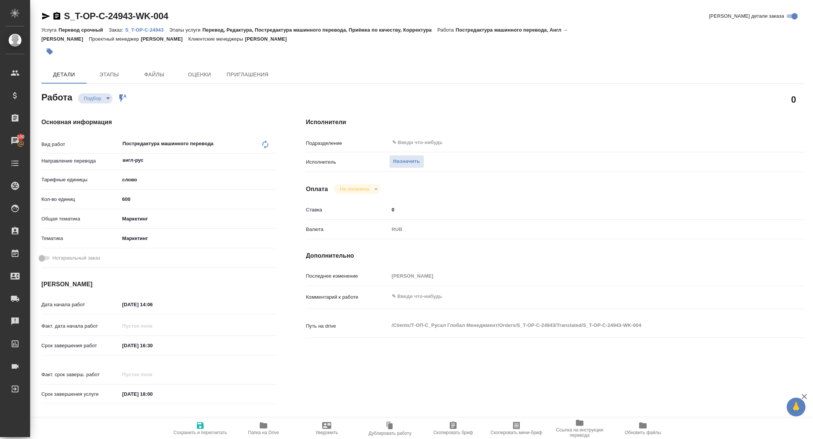
type textarea "x"
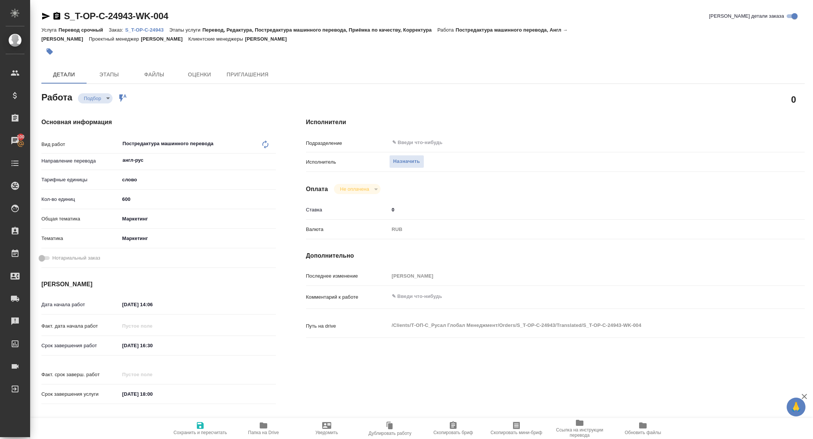
type textarea "x"
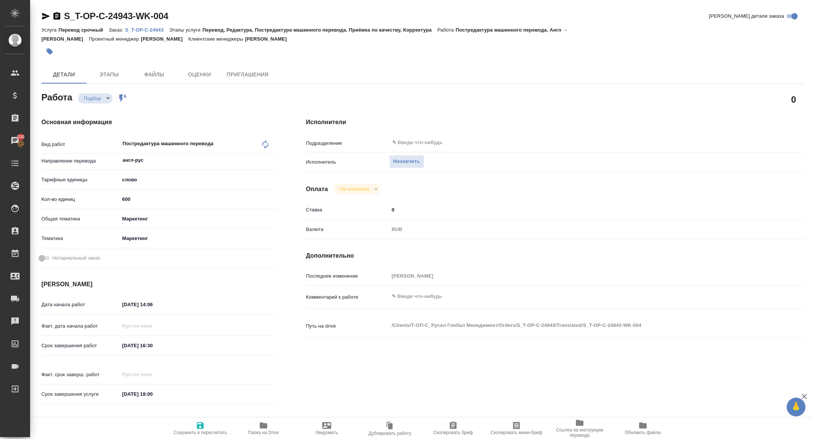
type textarea "x"
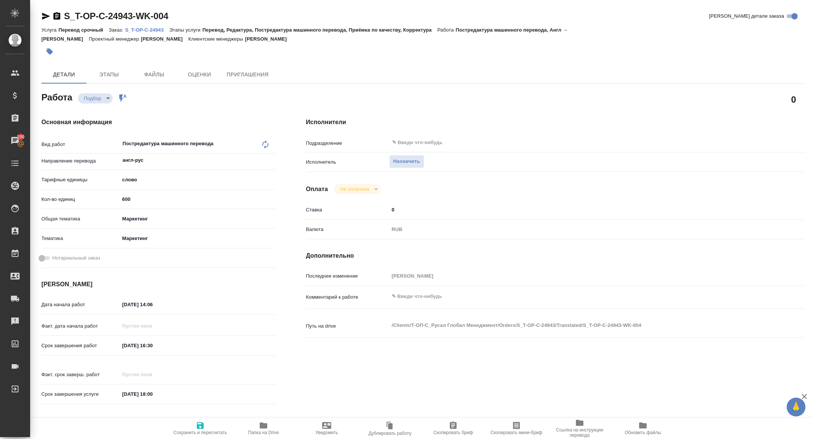
click at [515, 428] on icon "button" at bounding box center [516, 426] width 7 height 8
type textarea "x"
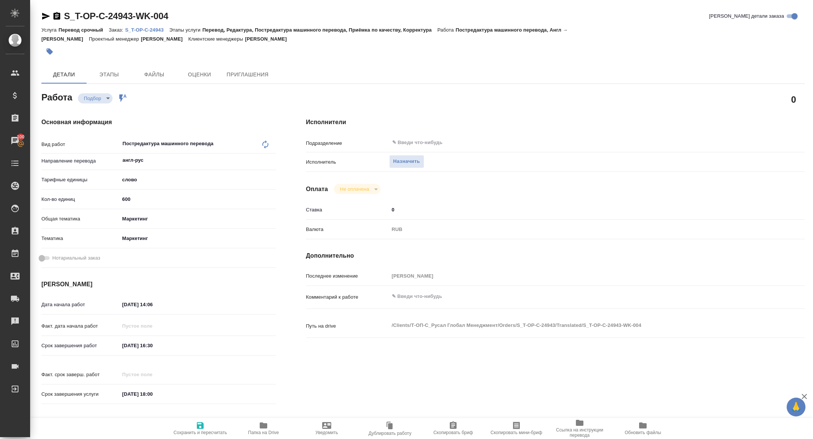
type textarea "x"
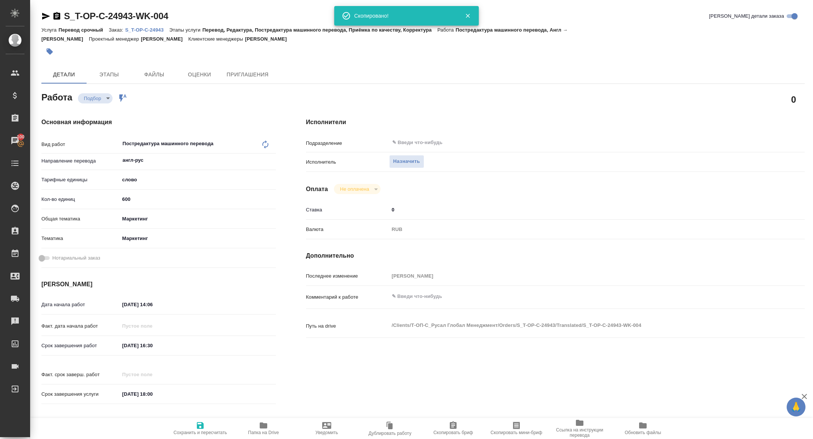
type textarea "x"
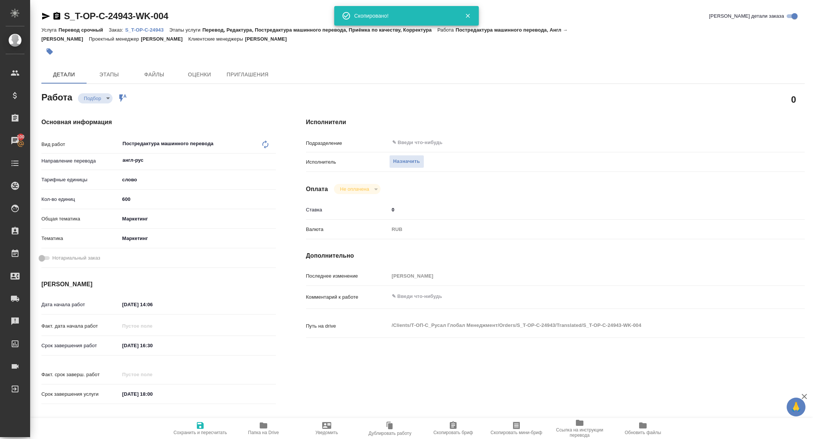
type textarea "x"
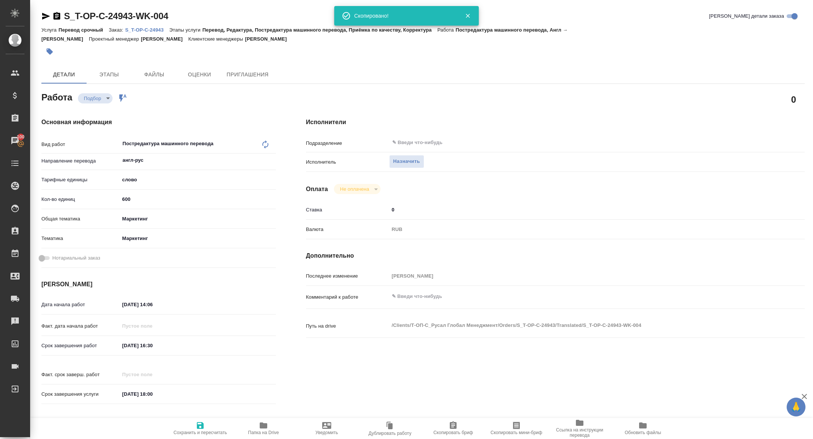
type textarea "x"
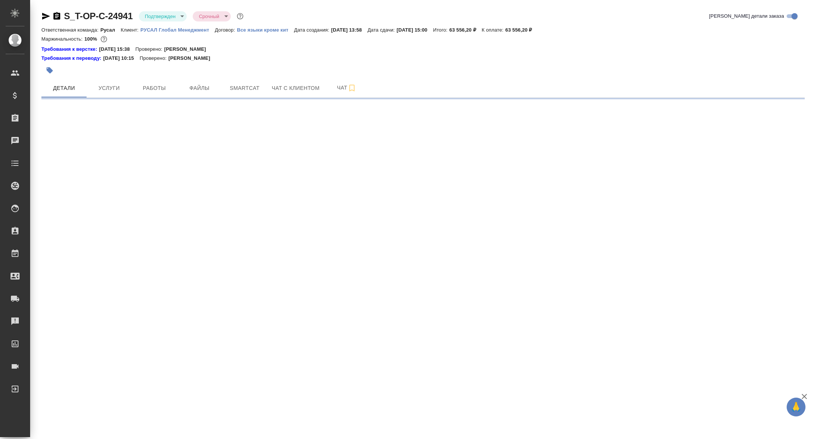
select select "RU"
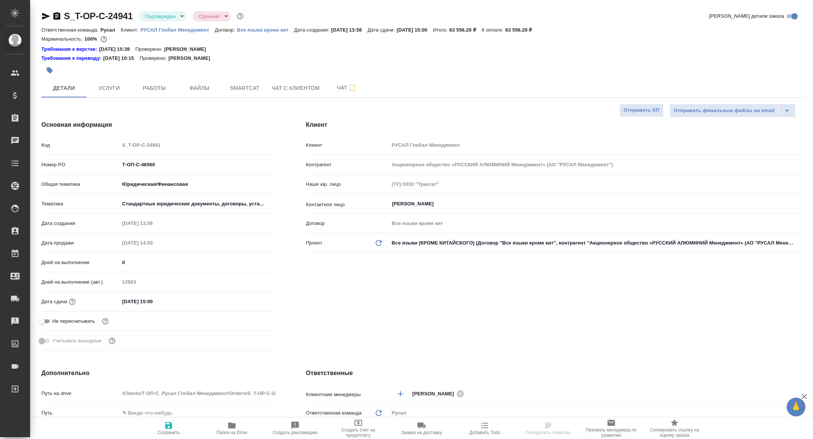
type textarea "x"
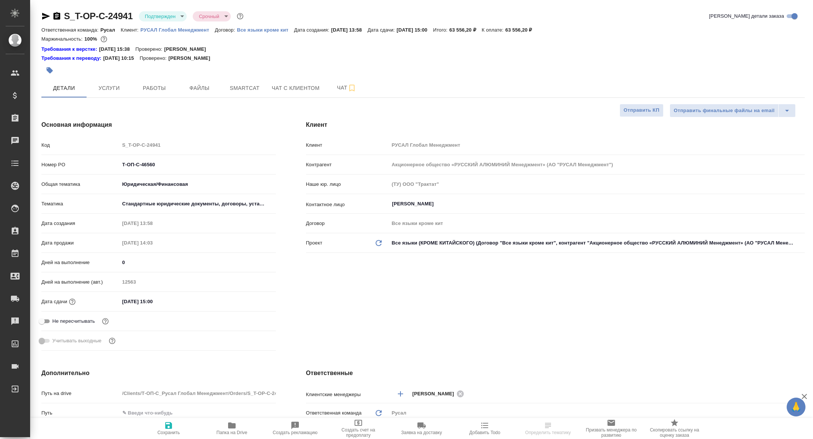
type textarea "x"
click at [231, 422] on icon "button" at bounding box center [231, 425] width 9 height 9
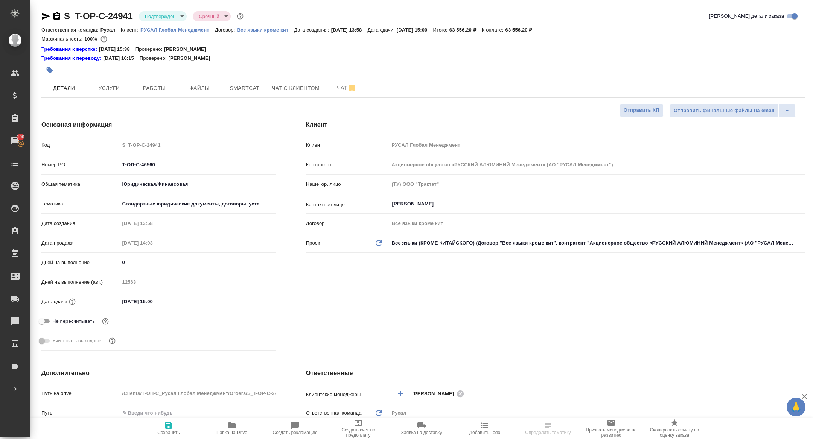
type textarea "x"
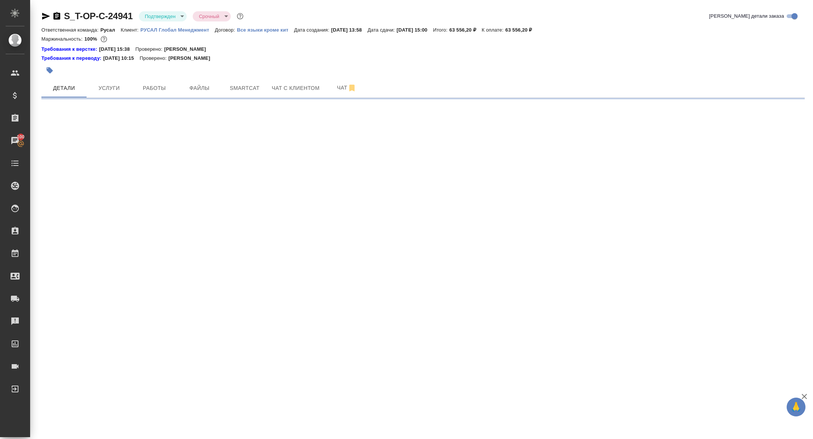
select select "RU"
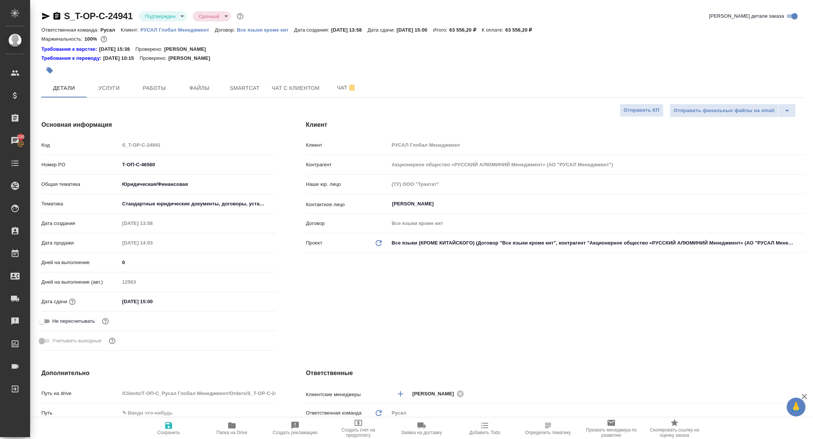
type textarea "x"
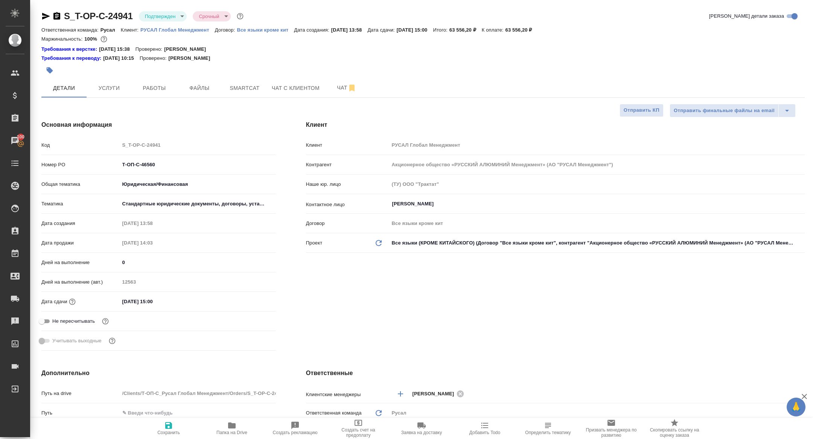
type textarea "x"
click at [157, 13] on body "🙏 .cls-1 fill:#fff; AWATERA [PERSON_NAME] Спецификации Заказы 100 Чаты Todo Про…" at bounding box center [406, 219] width 813 height 439
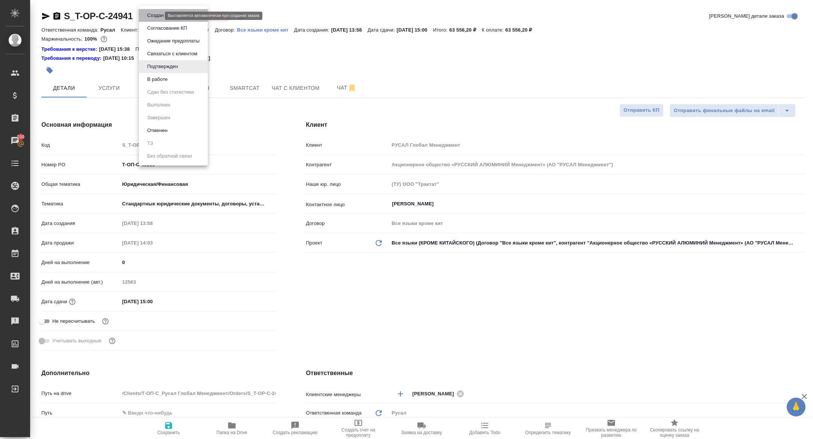
click at [160, 14] on button "Создан" at bounding box center [155, 15] width 21 height 8
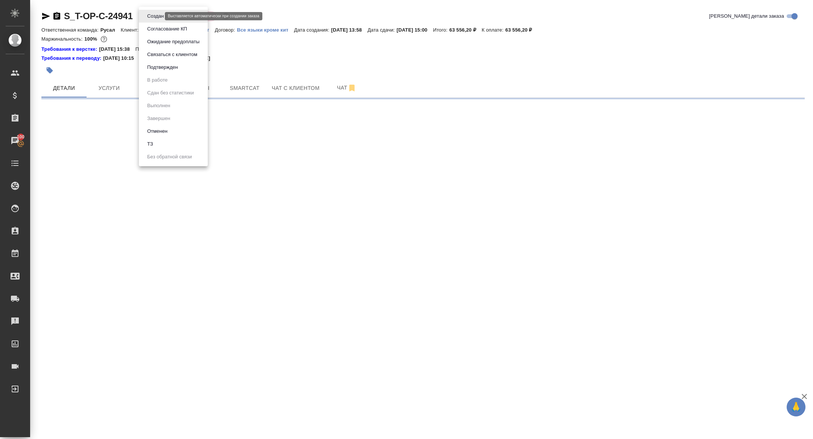
click at [155, 15] on body "🙏 .cls-1 fill:#fff; AWATERA [PERSON_NAME] Спецификации Заказы 100 Чаты Todo Про…" at bounding box center [406, 219] width 813 height 439
select select "RU"
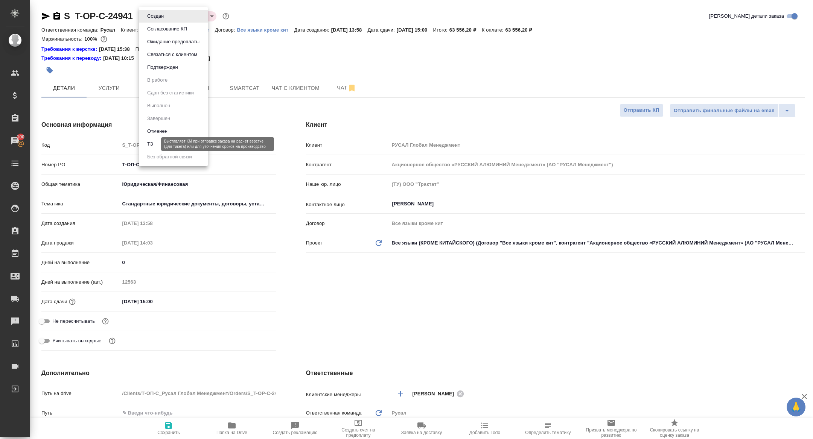
type textarea "x"
click at [153, 146] on button "ТЗ" at bounding box center [150, 144] width 11 height 8
type textarea "x"
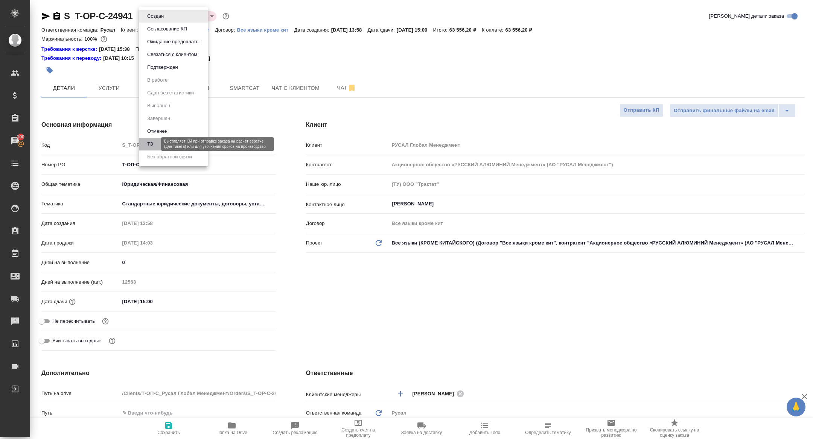
type textarea "x"
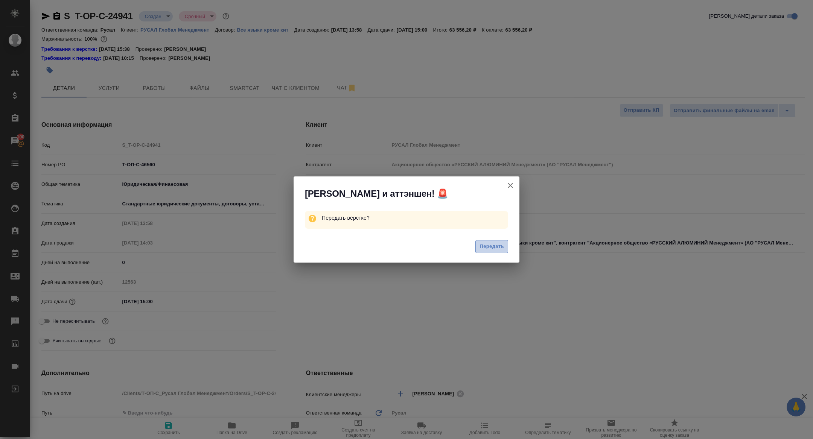
click at [488, 252] on button "Передать" at bounding box center [492, 246] width 33 height 13
type textarea "x"
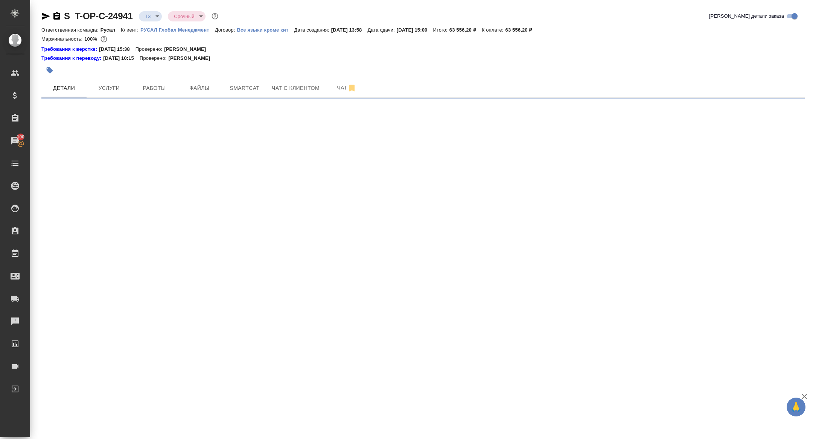
select select "RU"
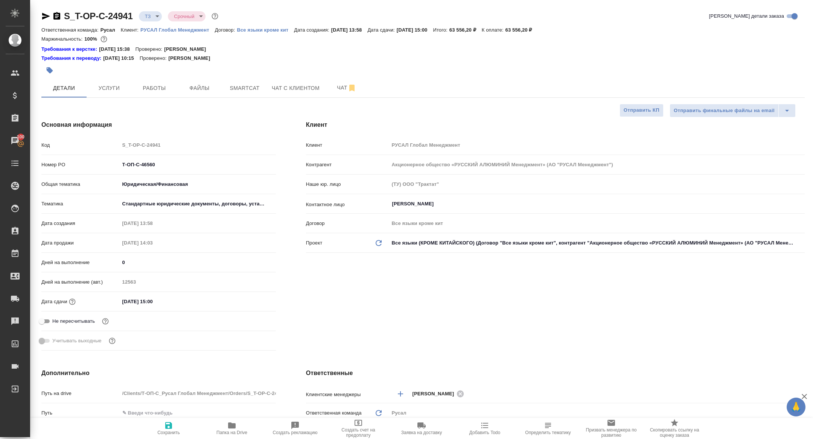
type textarea "x"
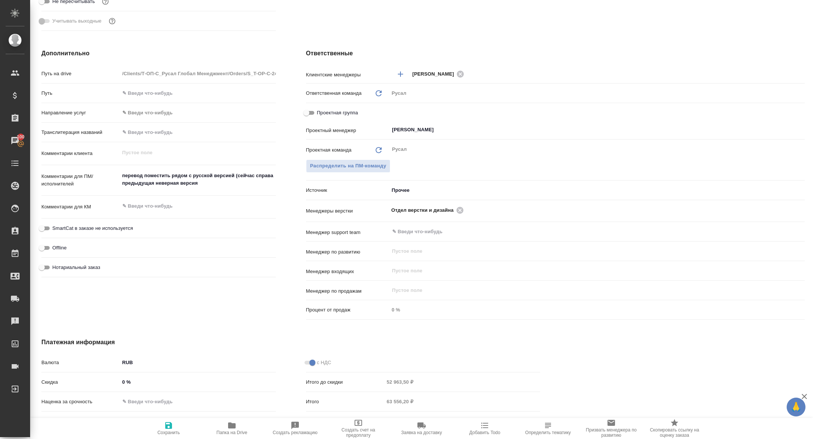
scroll to position [373, 0]
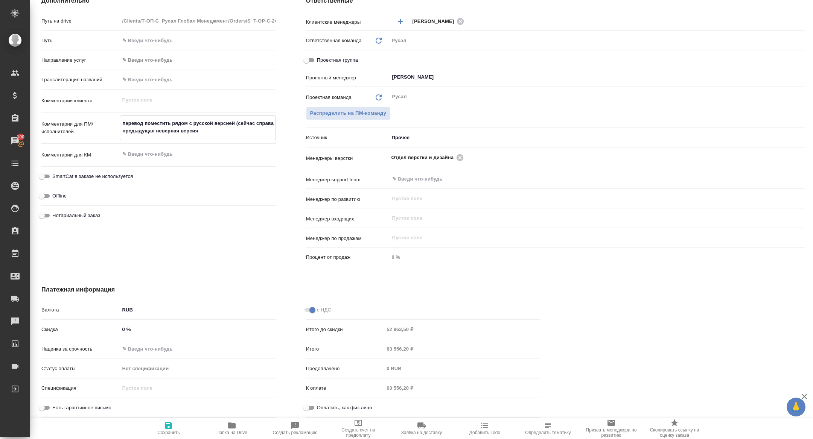
drag, startPoint x: 212, startPoint y: 130, endPoint x: 87, endPoint y: 113, distance: 126.5
click at [87, 113] on div "Путь на drive /Clients/Т-ОП-С_Русал Глобал Менеджмент/Orders/S_T-OP-C-24941 Пут…" at bounding box center [158, 121] width 235 height 214
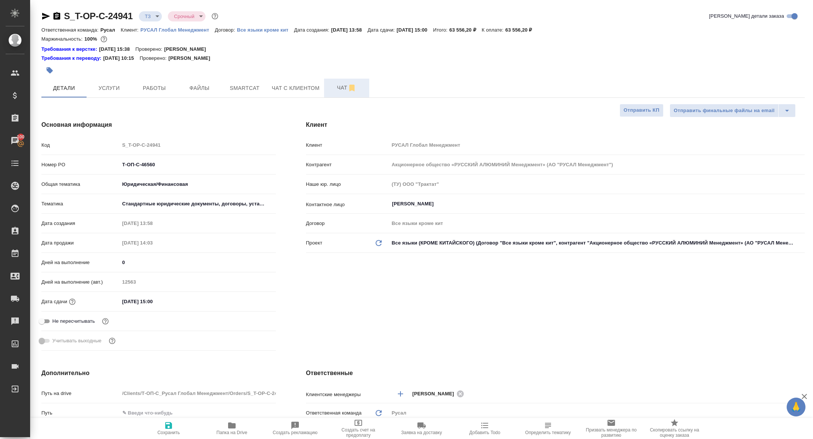
type textarea "x"
click at [328, 84] on button "Чат" at bounding box center [346, 88] width 45 height 19
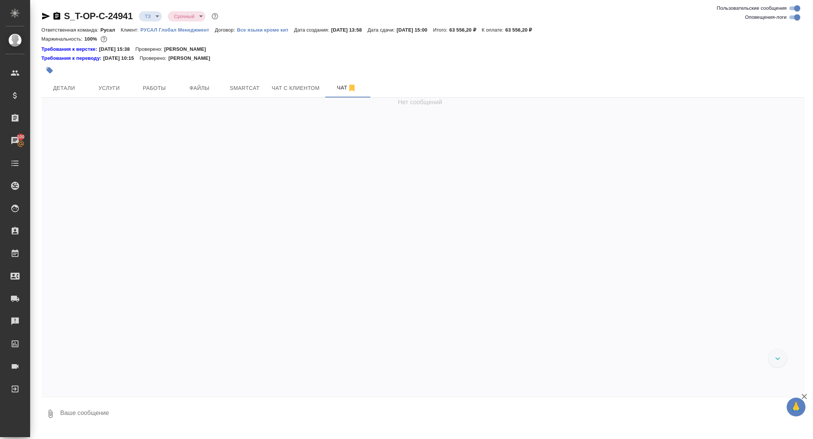
click at [184, 407] on textarea at bounding box center [431, 414] width 745 height 26
paste textarea "перевод поместить рядом с русской версией (сейчас справа предыдущая неверная ве…"
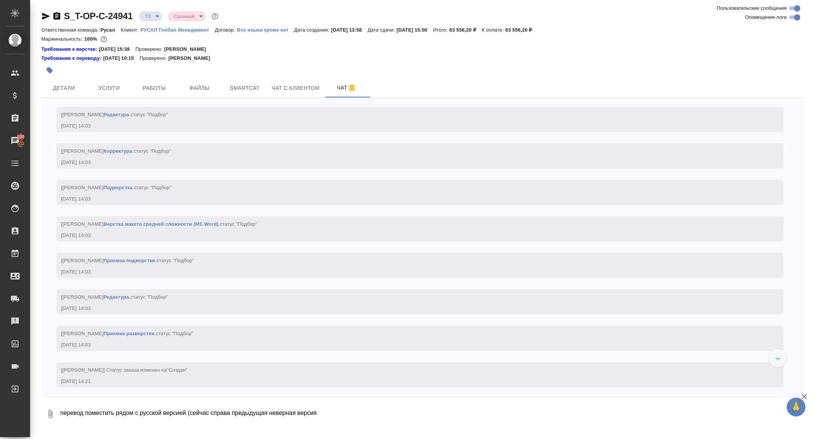
scroll to position [399, 0]
type textarea "перевод поместить рядом с русской версией (сейчас справа предыдущая неверная ве…"
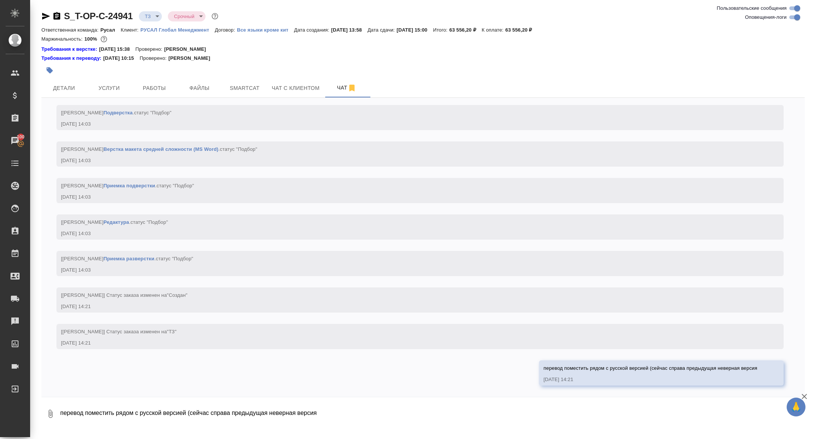
scroll to position [436, 0]
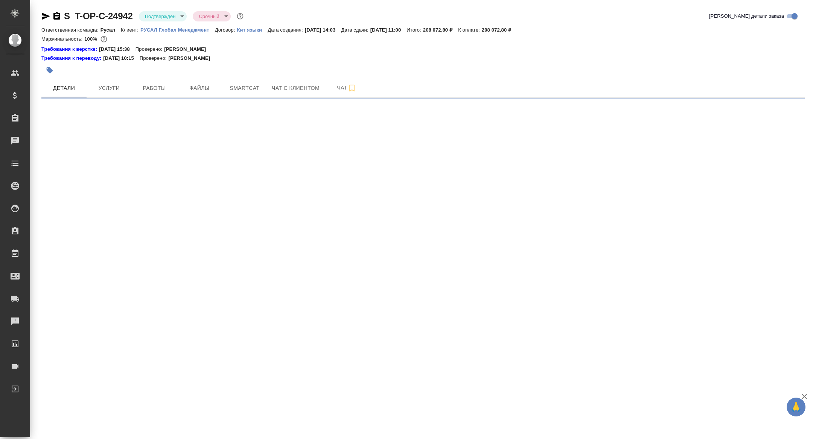
select select "RU"
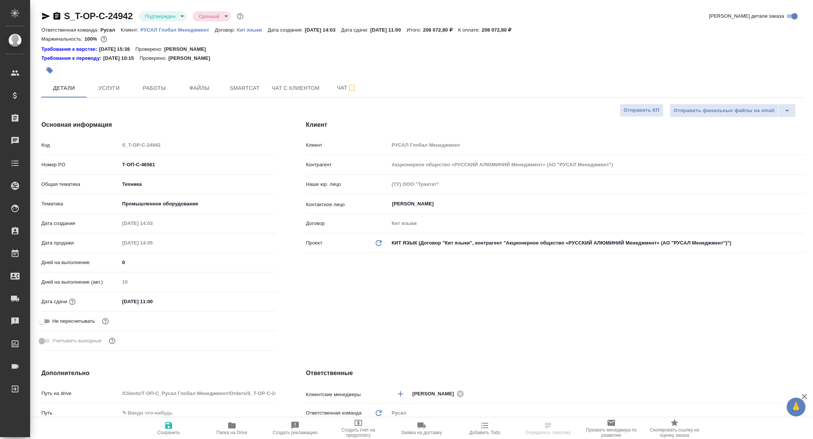
type textarea "x"
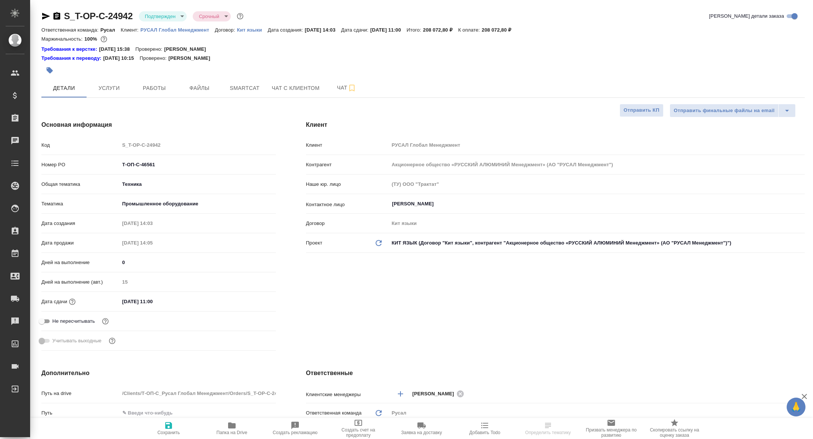
type textarea "x"
click at [227, 435] on button "Папка на Drive" at bounding box center [231, 428] width 63 height 21
type textarea "x"
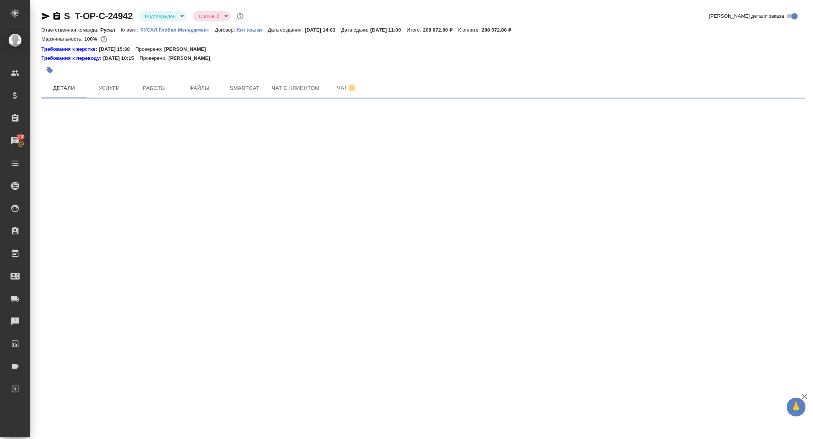
select select "RU"
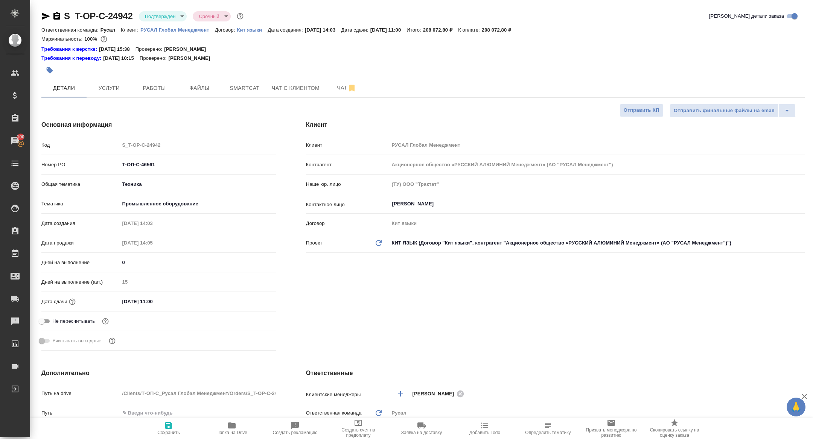
type textarea "x"
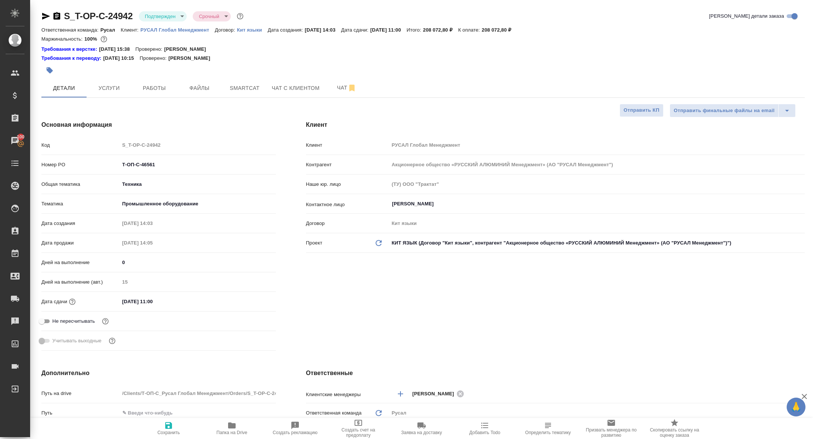
type textarea "x"
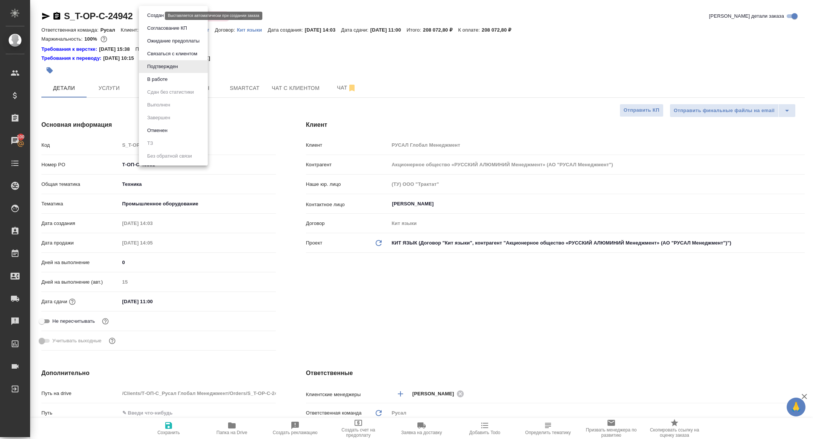
click at [153, 15] on body "🙏 .cls-1 fill:#fff; AWATERA Zhuravleva Alexandra Клиенты Спецификации Заказы 10…" at bounding box center [406, 219] width 813 height 439
click at [154, 9] on li "Создан" at bounding box center [173, 15] width 69 height 13
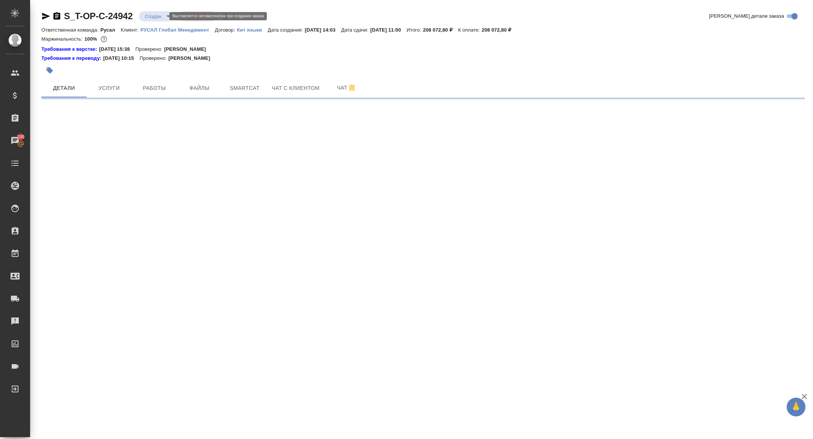
click at [152, 17] on body "🙏 .cls-1 fill:#fff; AWATERA Zhuravleva Alexandra Клиенты Спецификации Заказы 10…" at bounding box center [406, 219] width 813 height 439
select select "RU"
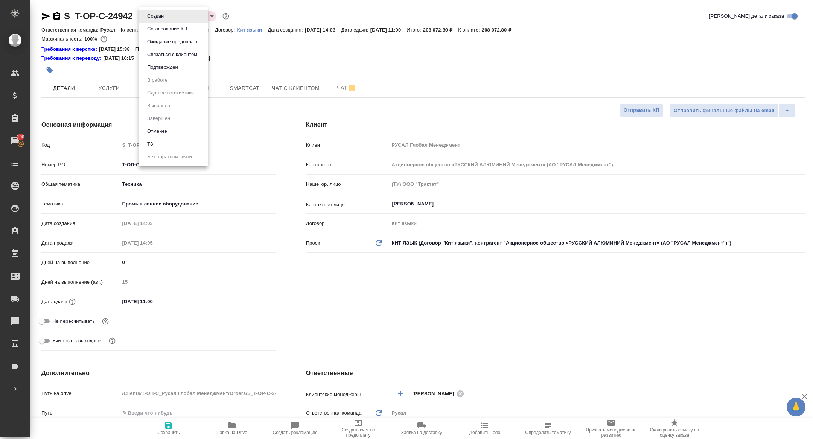
type textarea "x"
click at [166, 137] on li "Отменен" at bounding box center [173, 131] width 69 height 13
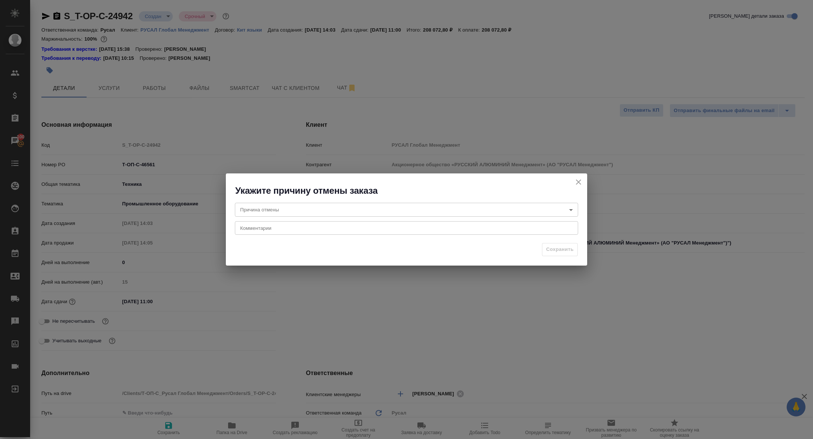
click at [572, 188] on h2 "Укажите причину отмены заказа" at bounding box center [411, 191] width 352 height 12
click at [578, 183] on icon "close" at bounding box center [578, 182] width 5 height 5
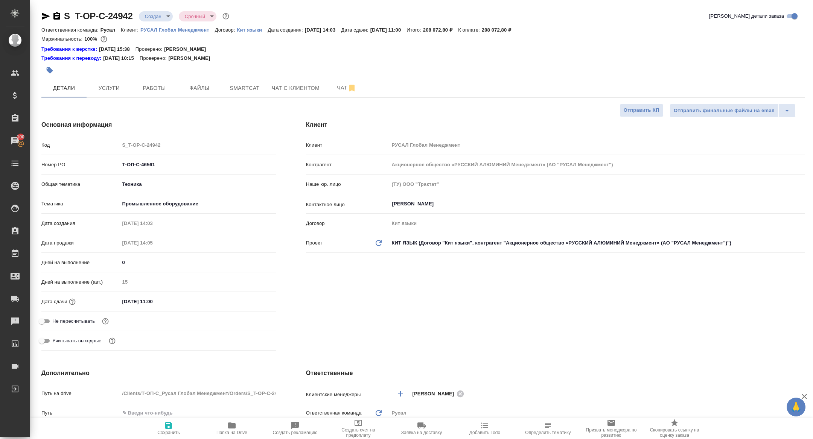
click at [164, 18] on body "🙏 .cls-1 fill:#fff; AWATERA Zhuravleva Alexandra Клиенты Спецификации Заказы 10…" at bounding box center [406, 219] width 813 height 439
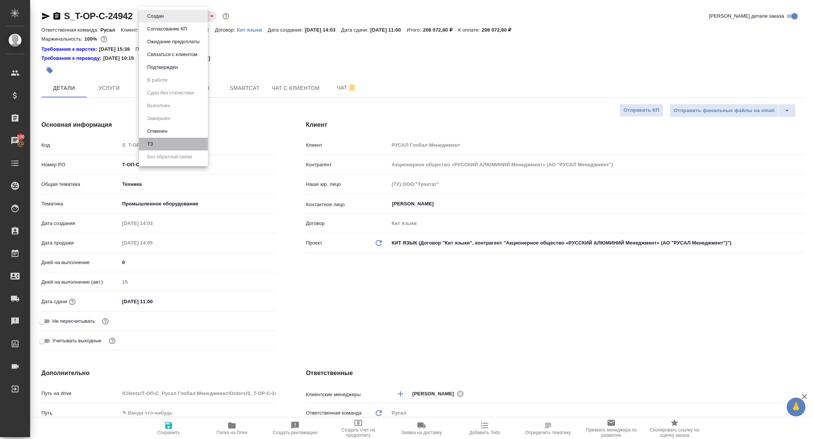
click at [157, 144] on li "ТЗ" at bounding box center [173, 144] width 69 height 13
type textarea "x"
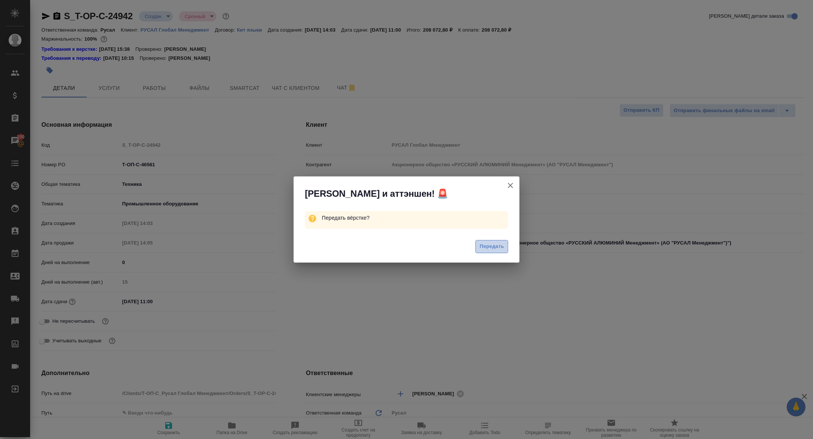
click at [496, 241] on button "Передать" at bounding box center [492, 246] width 33 height 13
type textarea "x"
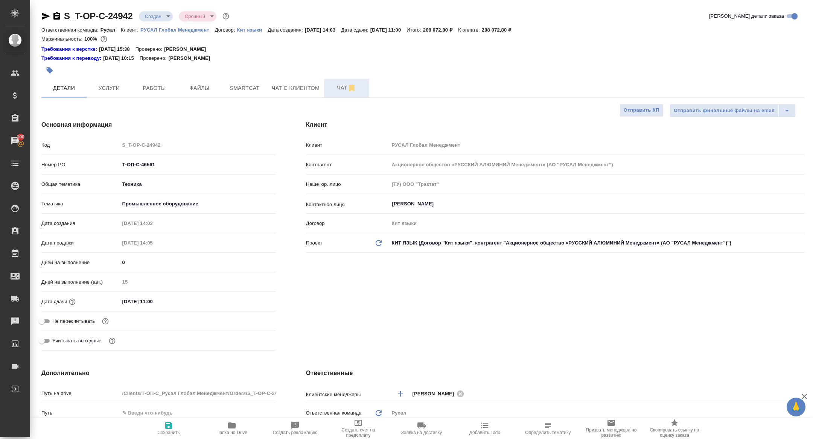
click at [345, 88] on span "Чат" at bounding box center [347, 87] width 36 height 9
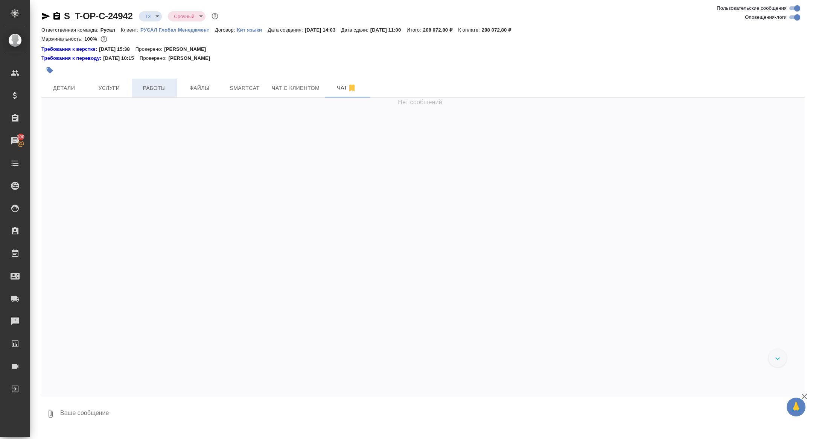
click at [163, 84] on span "Работы" at bounding box center [154, 88] width 36 height 9
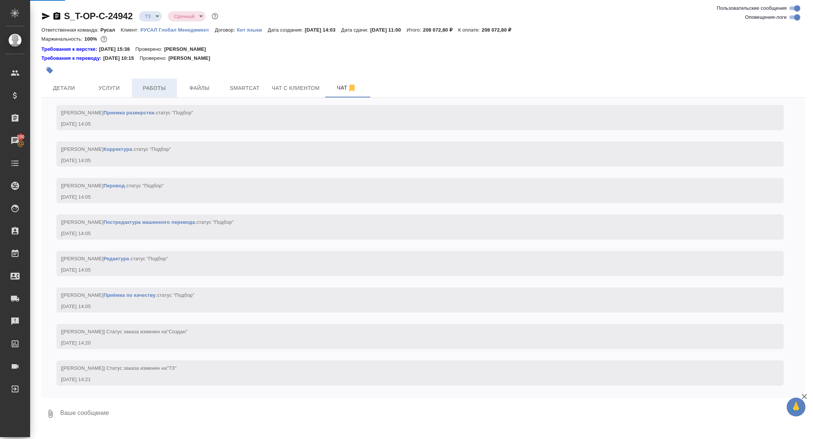
scroll to position [363, 0]
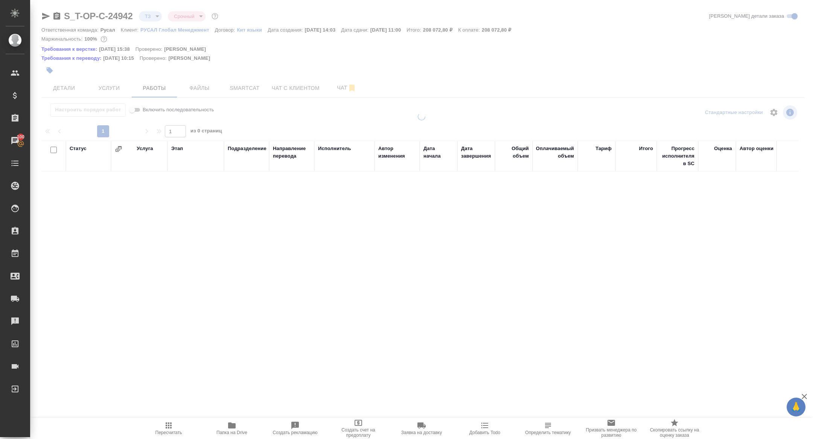
click at [332, 88] on div at bounding box center [421, 164] width 783 height 329
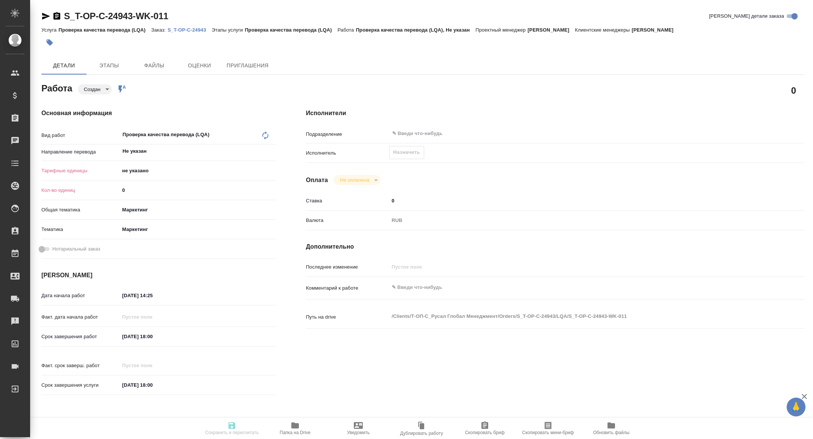
type textarea "x"
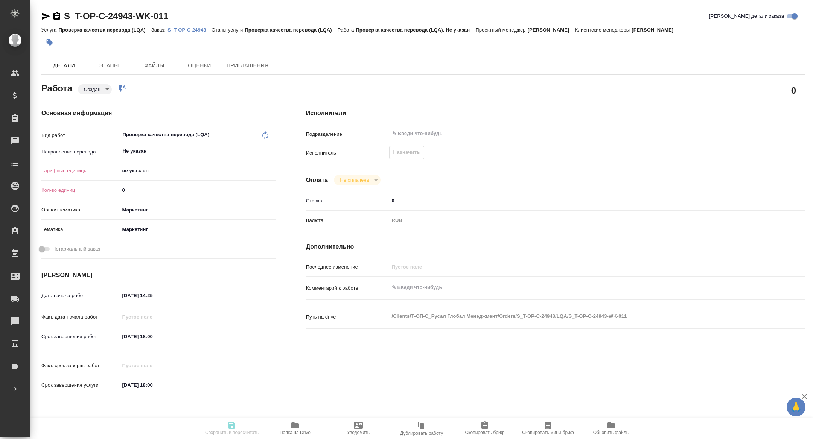
type textarea "x"
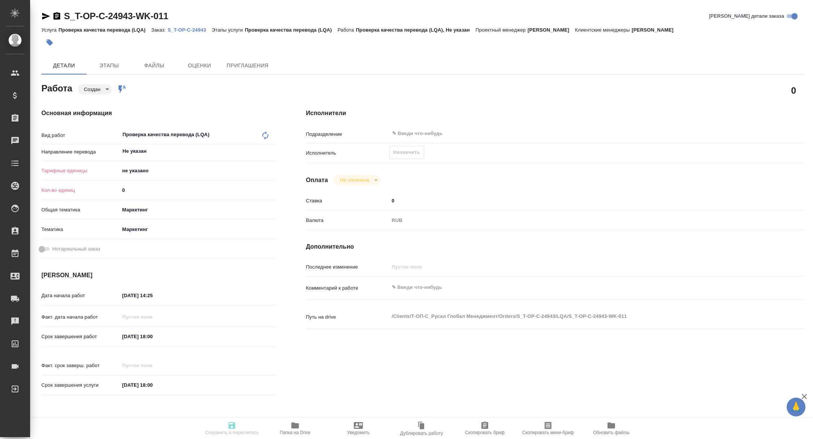
type textarea "x"
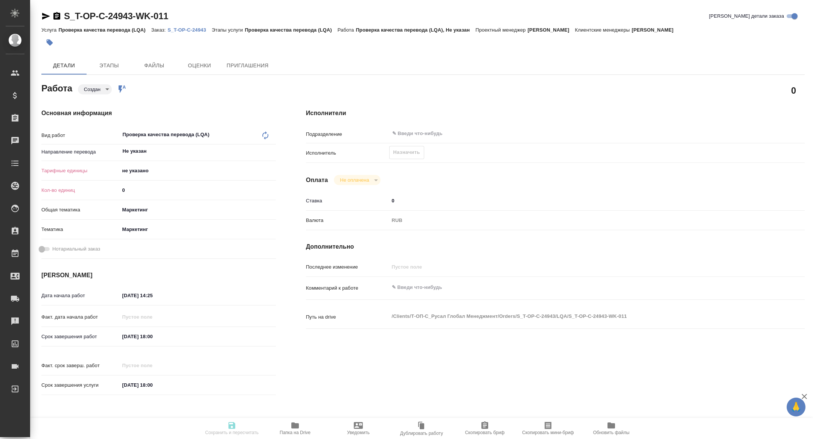
type textarea "x"
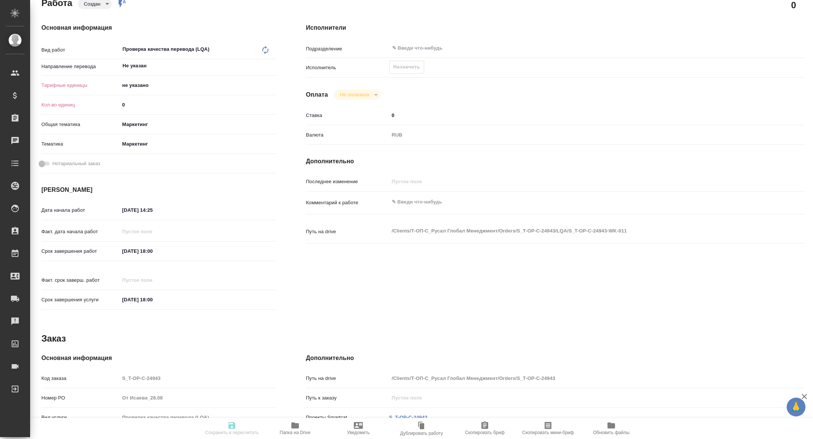
type textarea "x"
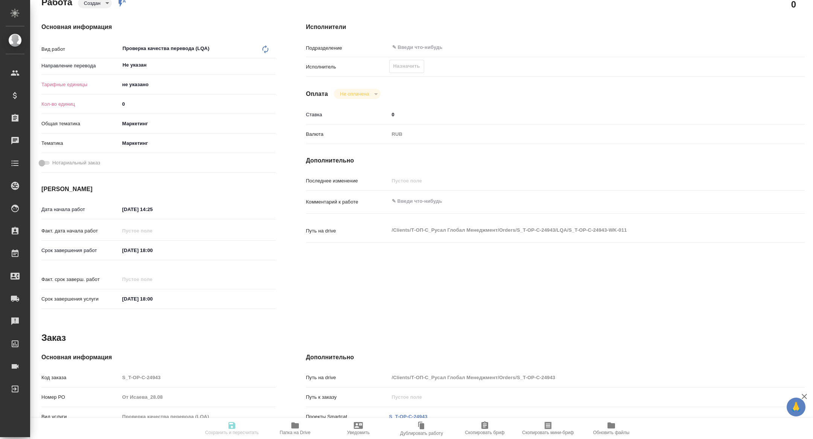
type textarea "x"
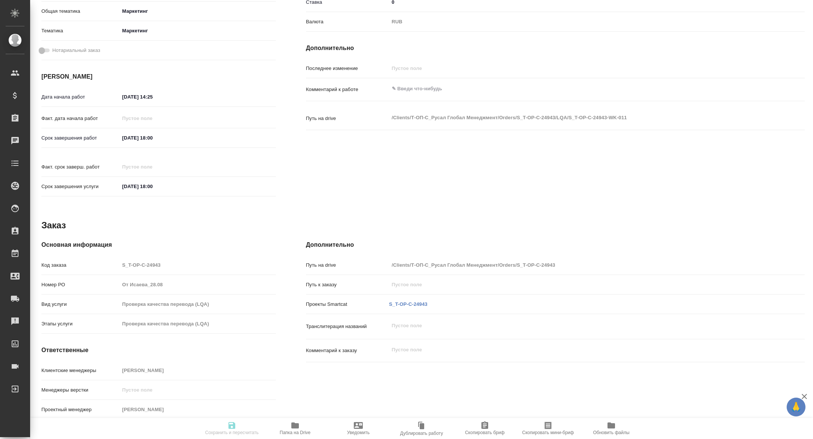
type textarea "x"
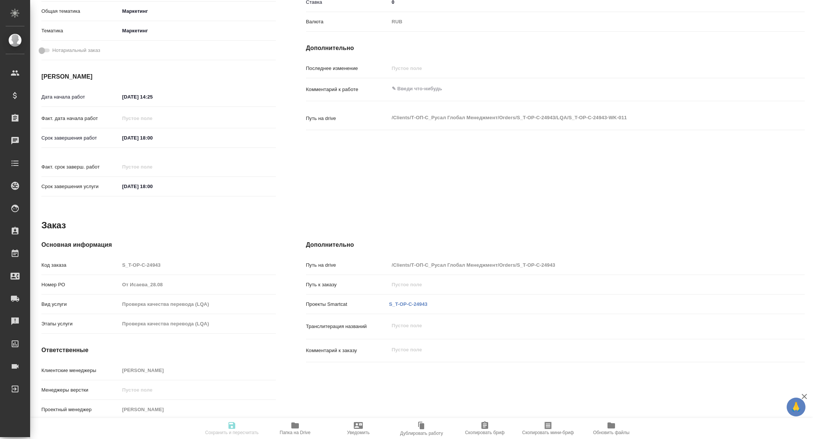
type textarea "x"
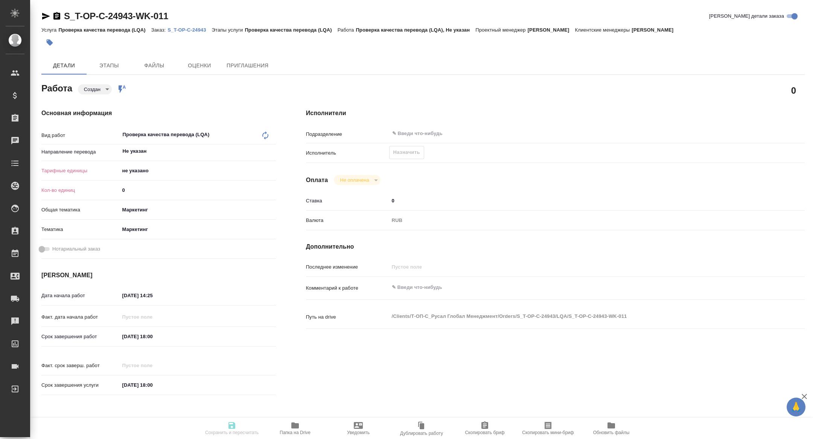
scroll to position [2, 0]
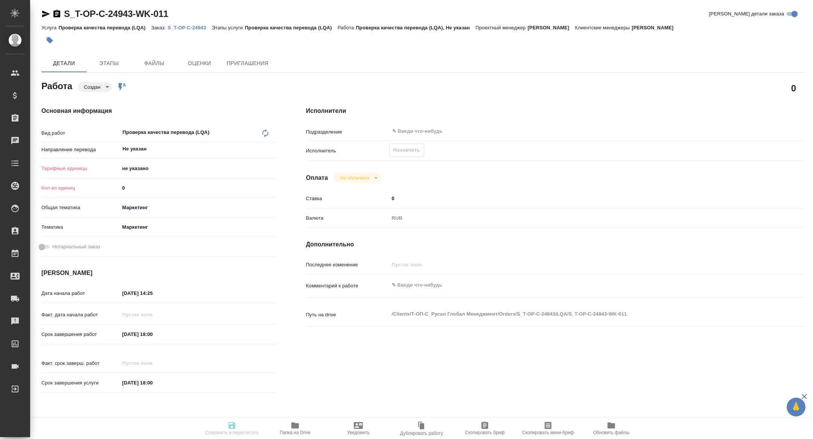
type textarea "x"
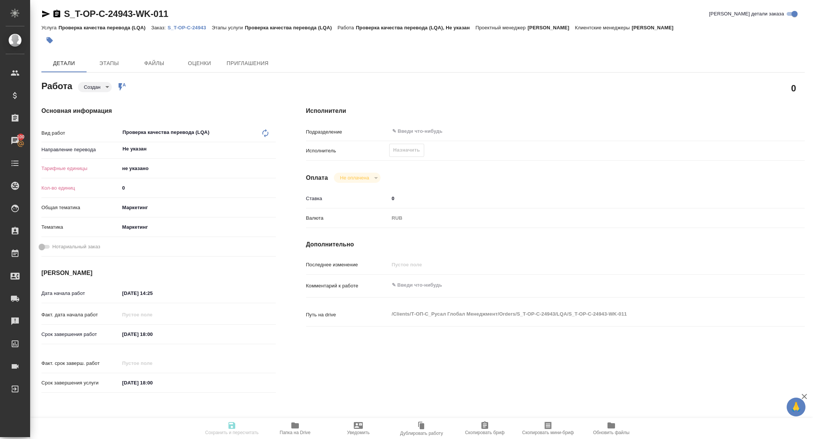
click at [144, 171] on body "🙏 .cls-1 fill:#fff; AWATERA [PERSON_NAME] Спецификации Заказы 100 Чаты Todo Про…" at bounding box center [406, 219] width 813 height 439
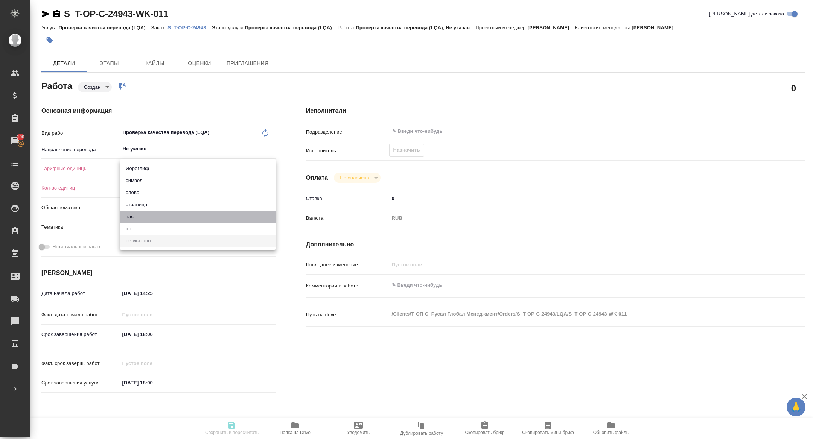
click at [135, 216] on li "час" at bounding box center [198, 217] width 156 height 12
type textarea "x"
type input "5a8b1489cc6b4906c91bfd93"
type textarea "x"
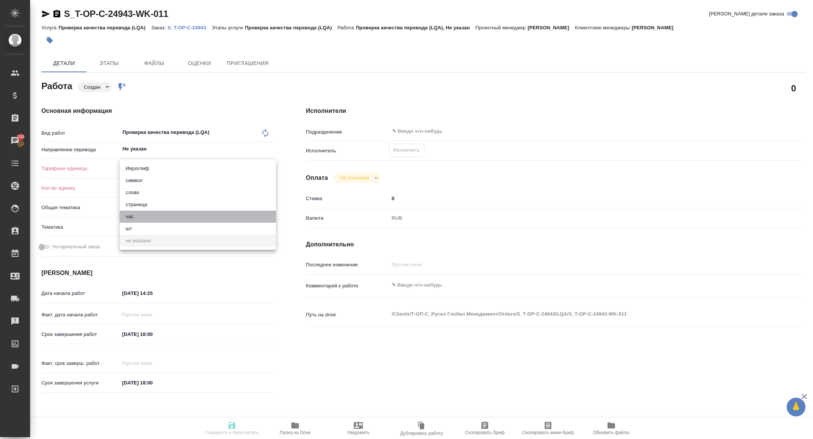
type textarea "x"
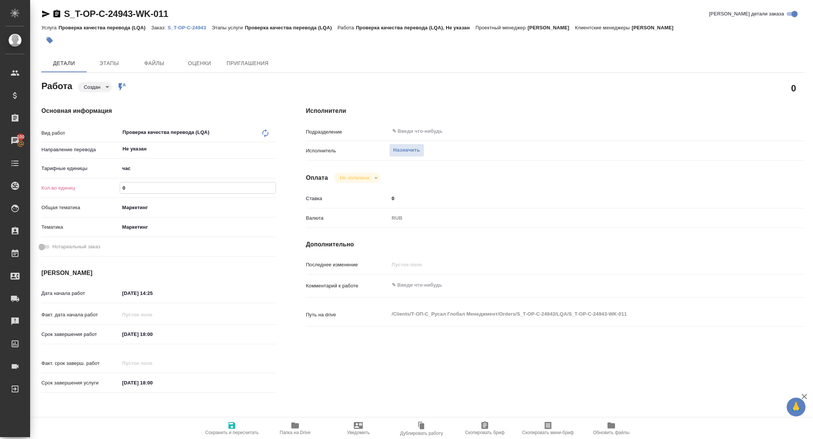
drag, startPoint x: 136, startPoint y: 191, endPoint x: 103, endPoint y: 186, distance: 33.5
click at [104, 186] on div "Кол-во единиц 0" at bounding box center [158, 187] width 235 height 13
type textarea "x"
type input "1"
type textarea "x"
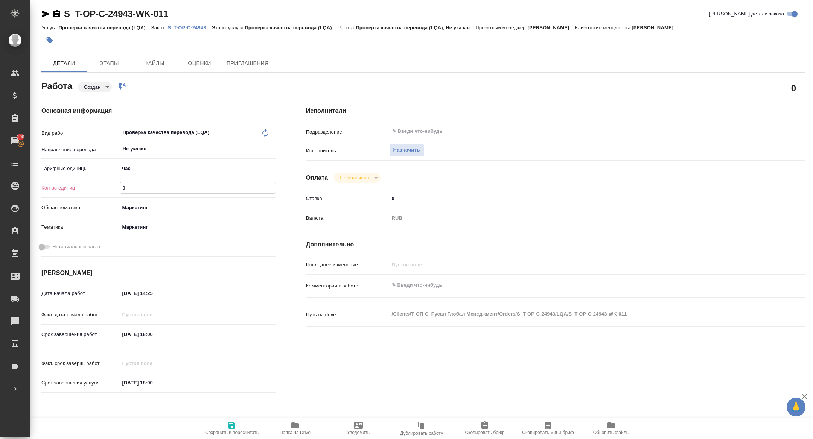
type textarea "x"
type input "1"
click at [247, 425] on span "Сохранить и пересчитать" at bounding box center [232, 428] width 54 height 14
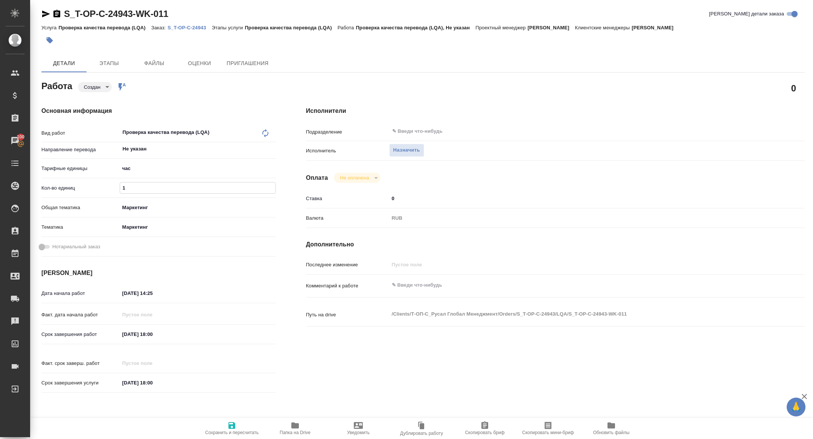
type textarea "x"
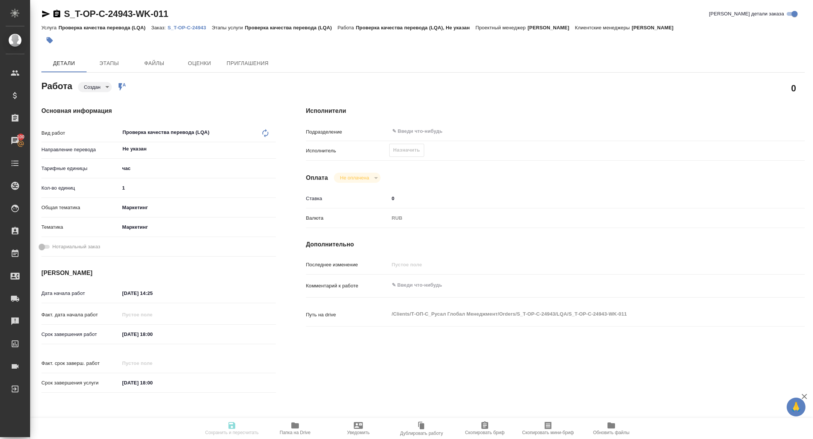
scroll to position [0, 0]
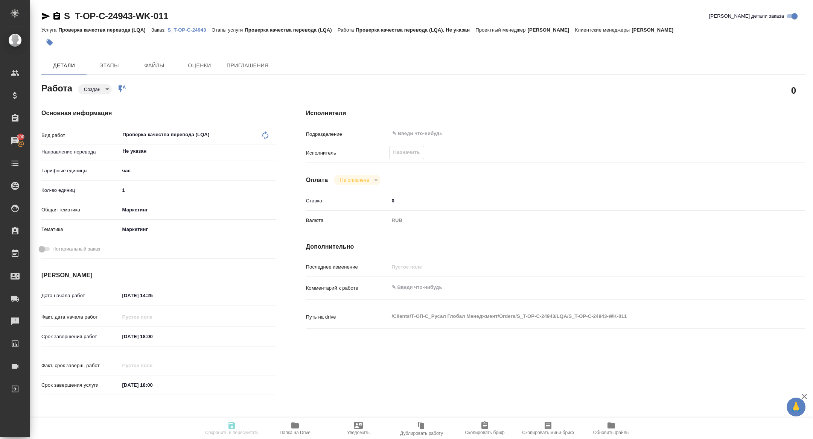
click at [45, 18] on icon "button" at bounding box center [45, 16] width 9 height 9
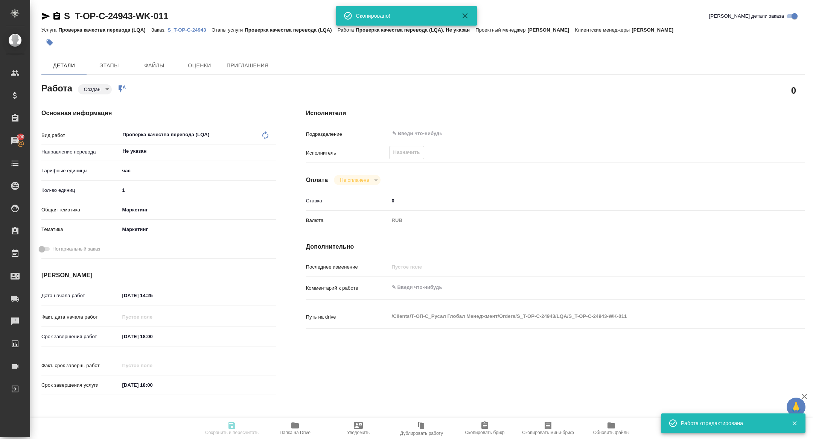
type textarea "x"
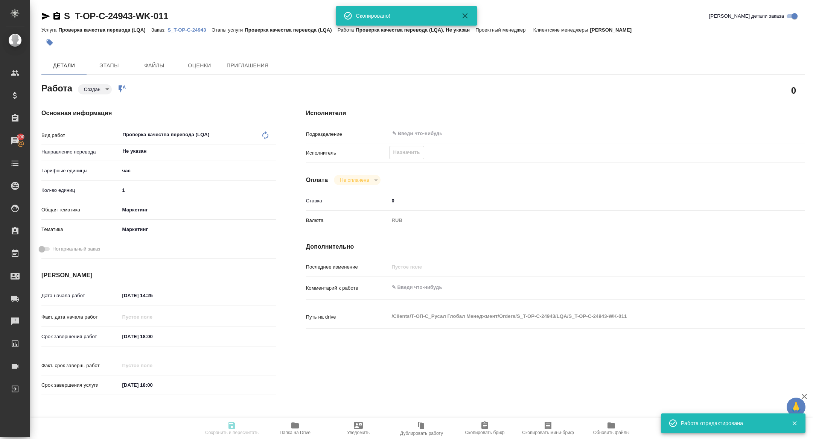
type textarea "x"
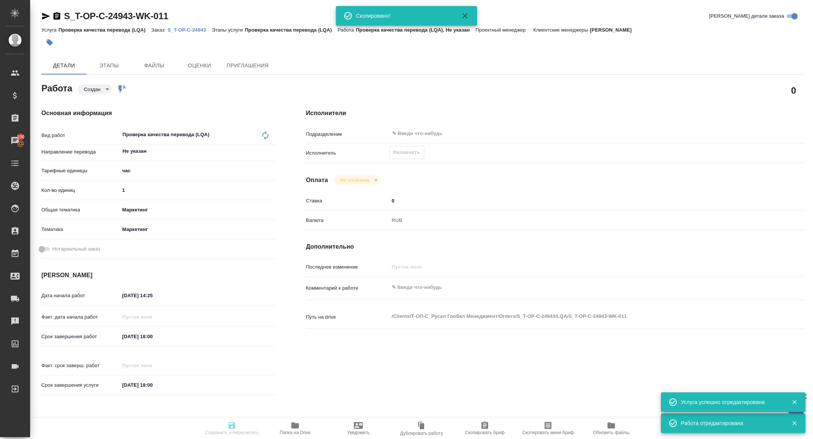
type input "created"
type textarea "Проверка качества перевода (LQA)"
type textarea "x"
type input "Не указан"
type input "5a8b1489cc6b4906c91bfd93"
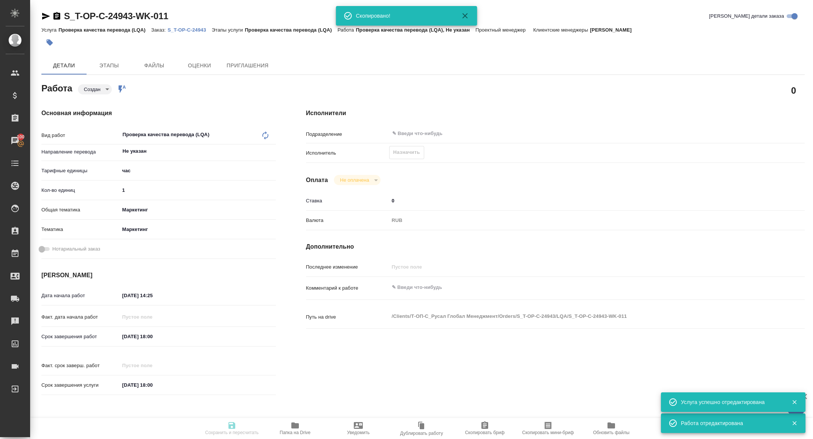
type input "1"
type input "marketing"
type input "5a8b8b956a9677013d343d63"
type input "[DATE] 14:25"
type input "[DATE] 18:00"
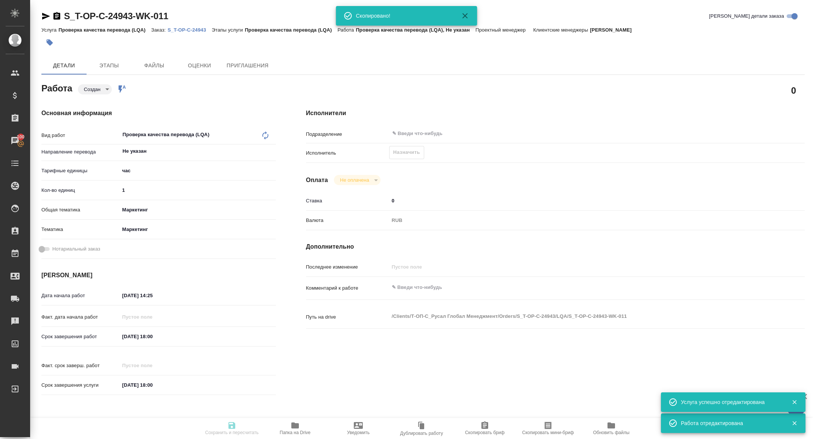
type input "[DATE] 18:00"
type input "notPayed"
type input "0"
type input "RUB"
type input "[PERSON_NAME]"
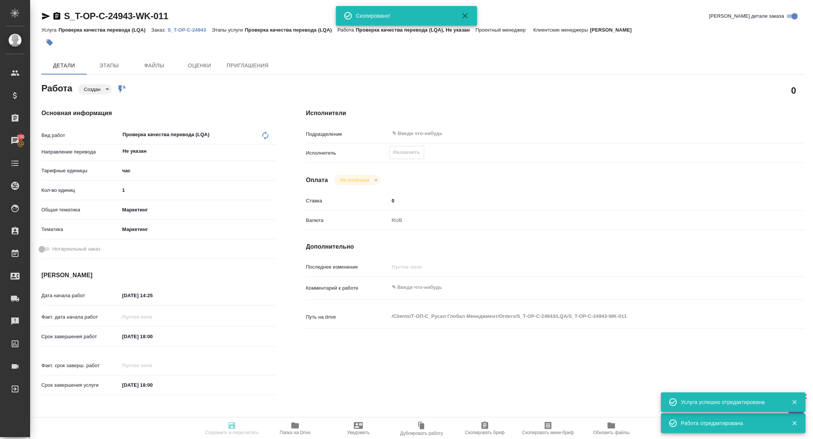
type textarea "x"
type textarea "/Clients/Т-ОП-С_Русал Глобал Менеджмент/Orders/S_T-OP-C-24943/LQA/S_T-OP-C-2494…"
type textarea "x"
type input "S_T-OP-C-24943"
type input "От Исаева_28.08"
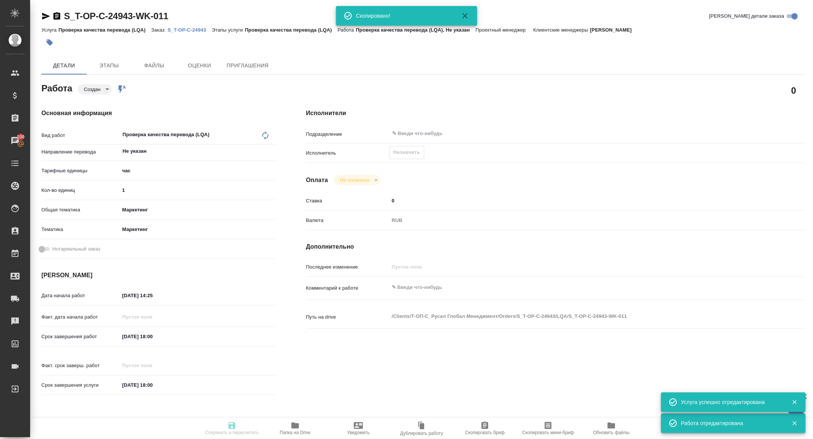
type input "Проверка качества перевода (LQA)"
type input "[PERSON_NAME]"
type input "/Clients/Т-ОП-С_Русал Глобал Менеджмент/Orders/S_T-OP-C-24943"
type textarea "x"
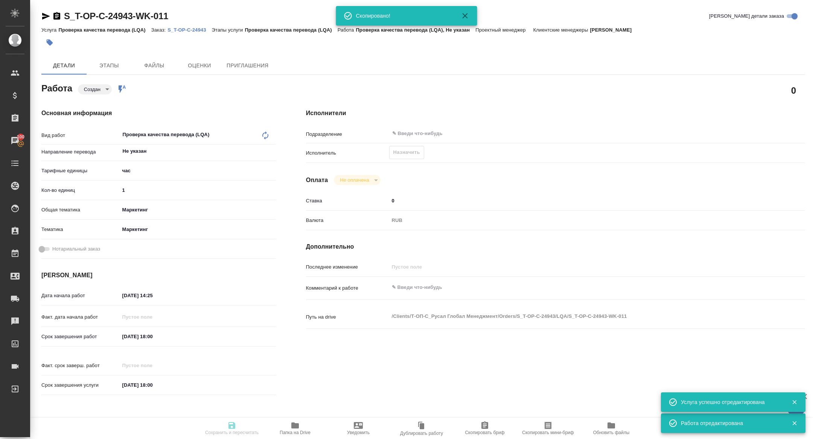
type textarea "x"
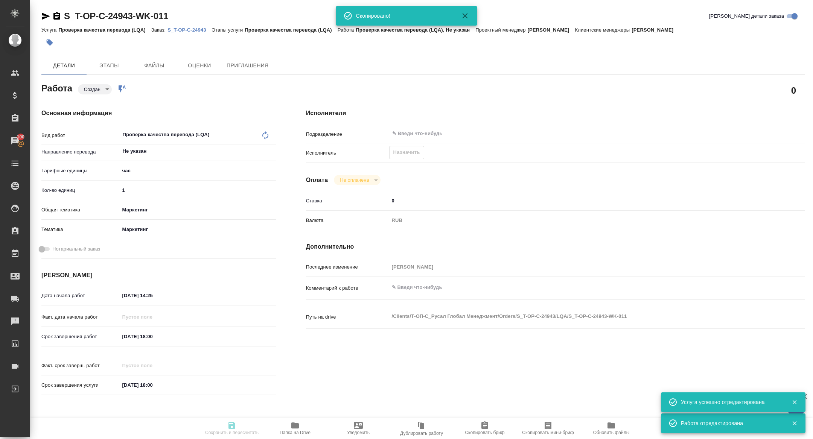
type textarea "x"
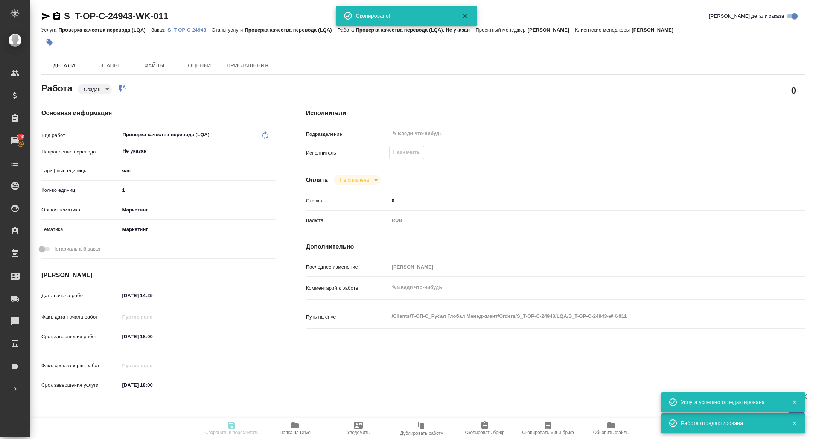
type textarea "x"
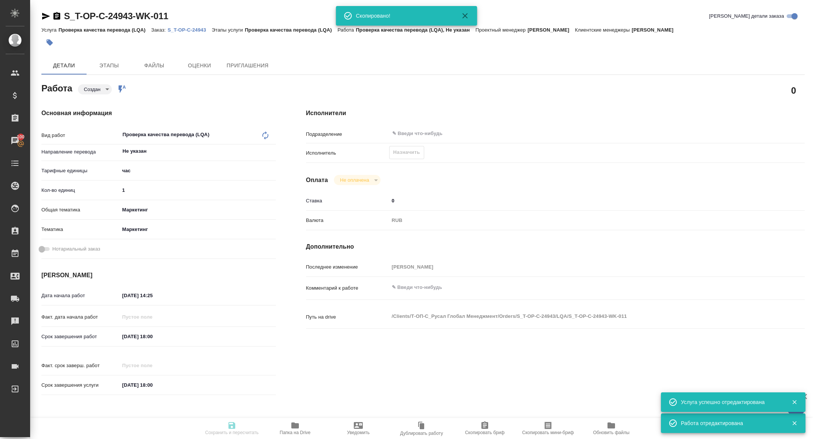
type textarea "x"
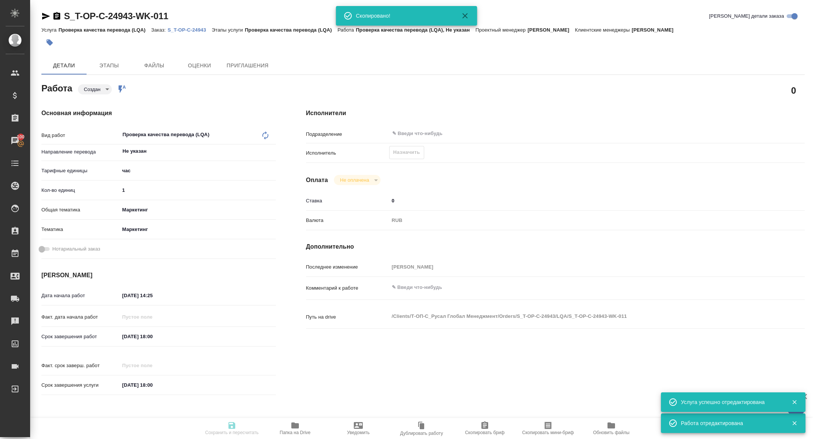
type textarea "x"
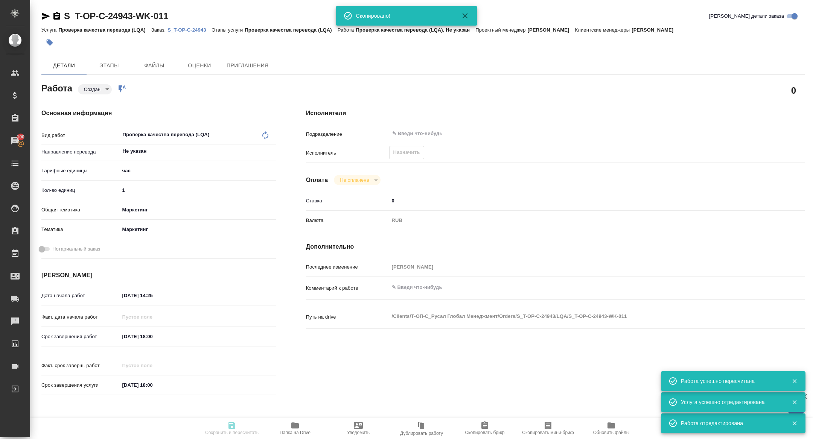
type textarea "x"
type input "created"
type textarea "Проверка качества перевода (LQA)"
type textarea "x"
type input "Не указан"
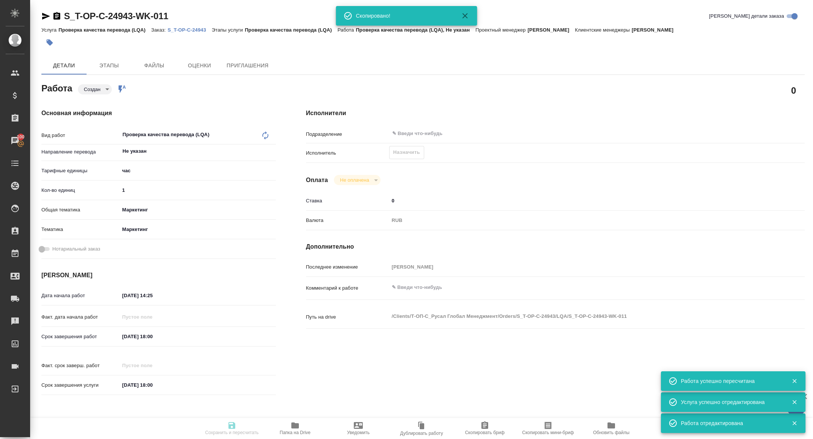
type input "5a8b1489cc6b4906c91bfd93"
type input "1"
type input "marketing"
type input "5a8b8b956a9677013d343d63"
type input "[DATE] 14:25"
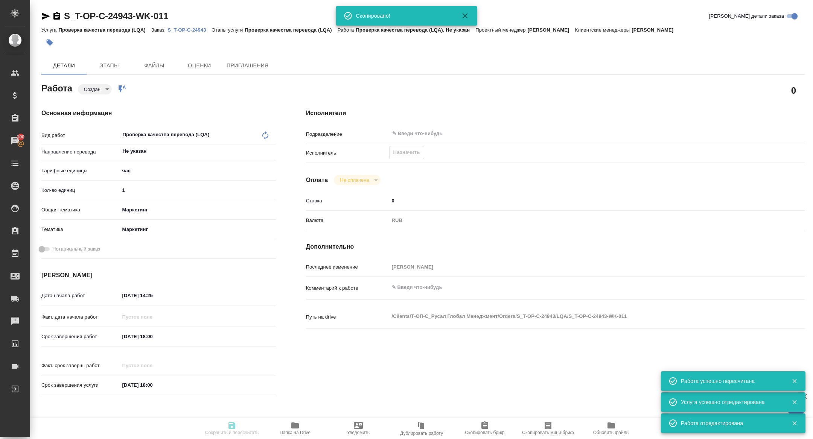
type input "[DATE] 18:00"
type input "notPayed"
type input "0"
type input "RUB"
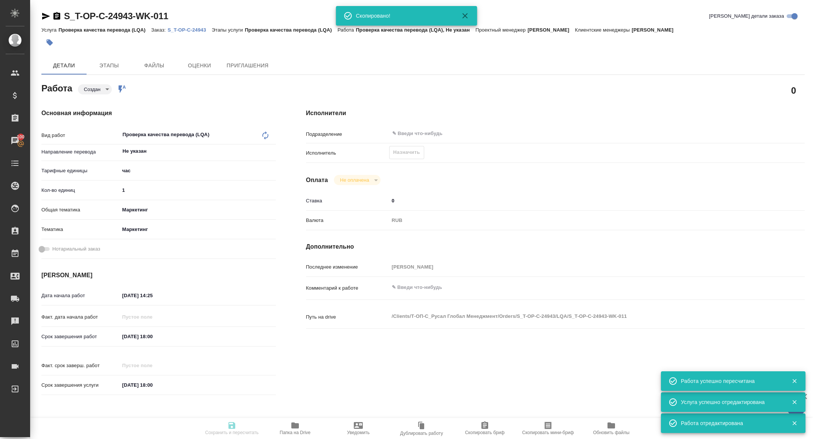
type input "[PERSON_NAME]"
type textarea "x"
type textarea "/Clients/Т-ОП-С_Русал Глобал Менеджмент/Orders/S_T-OP-C-24943/LQA/S_T-OP-C-2494…"
type textarea "x"
type input "S_T-OP-C-24943"
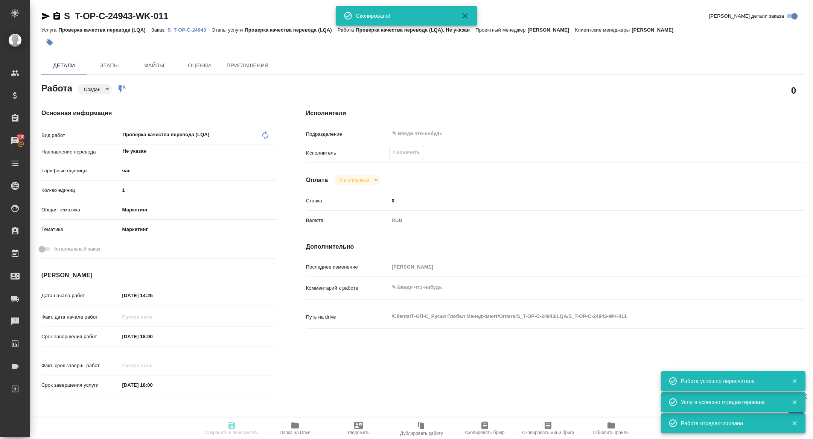
type input "От Исаева_28.08"
type input "Проверка качества перевода (LQA)"
type input "[PERSON_NAME]"
type input "/Clients/Т-ОП-С_Русал Глобал Менеджмент/Orders/S_T-OP-C-24943"
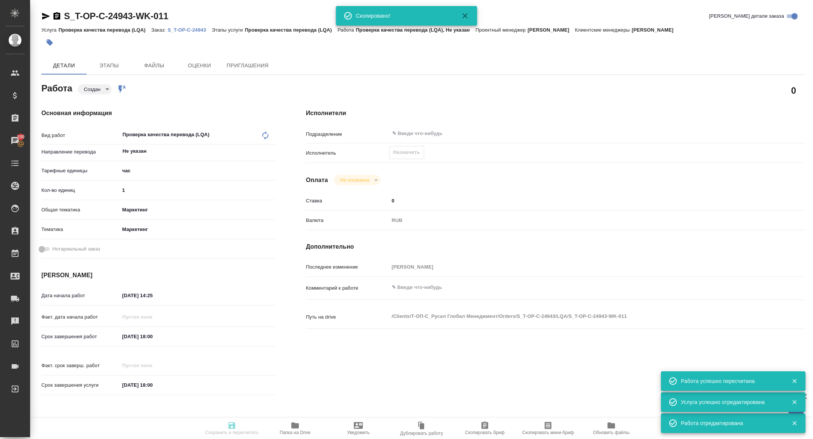
type textarea "x"
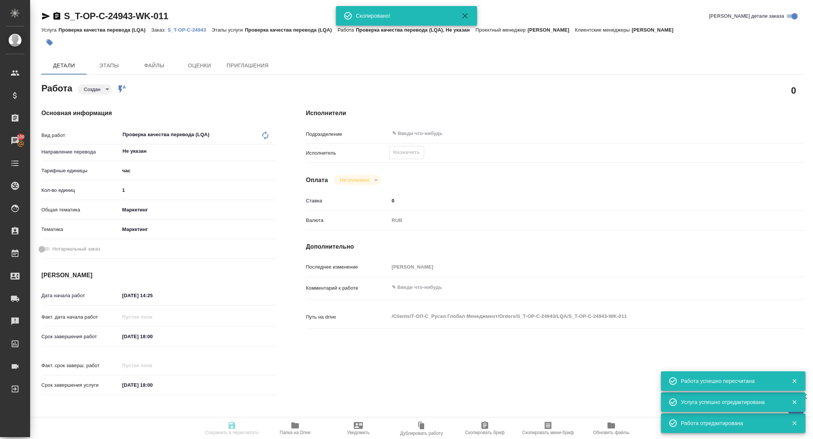
type textarea "x"
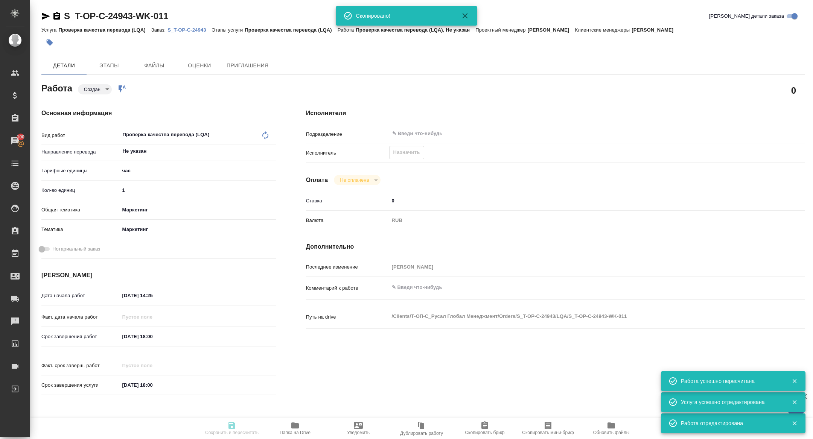
type textarea "x"
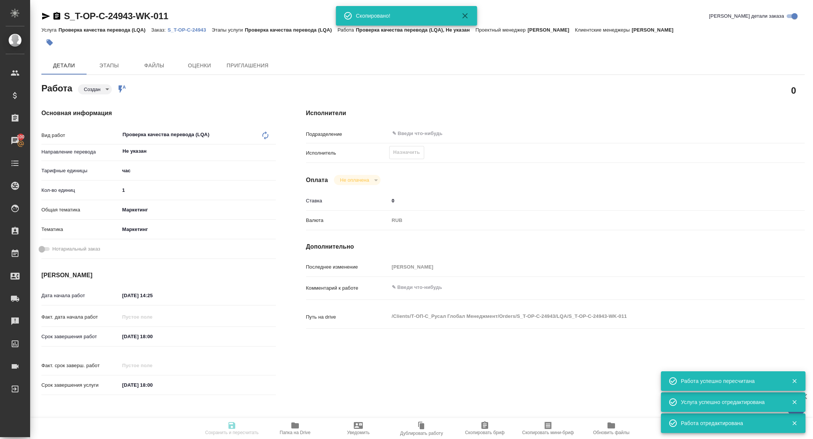
type textarea "x"
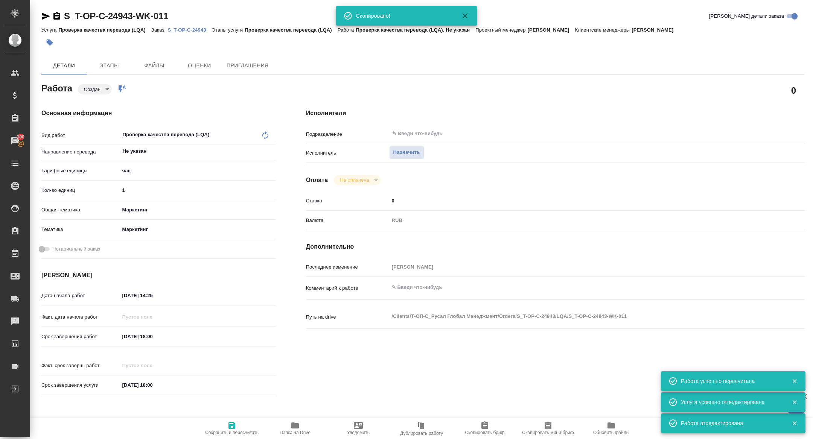
type textarea "x"
